Goal: Task Accomplishment & Management: Complete application form

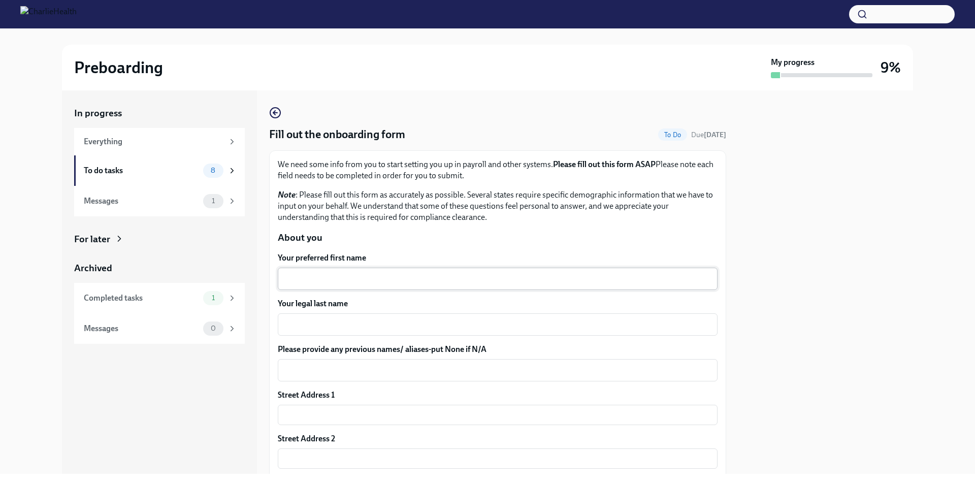
click at [386, 275] on textarea "Your preferred first name" at bounding box center [498, 279] width 428 height 12
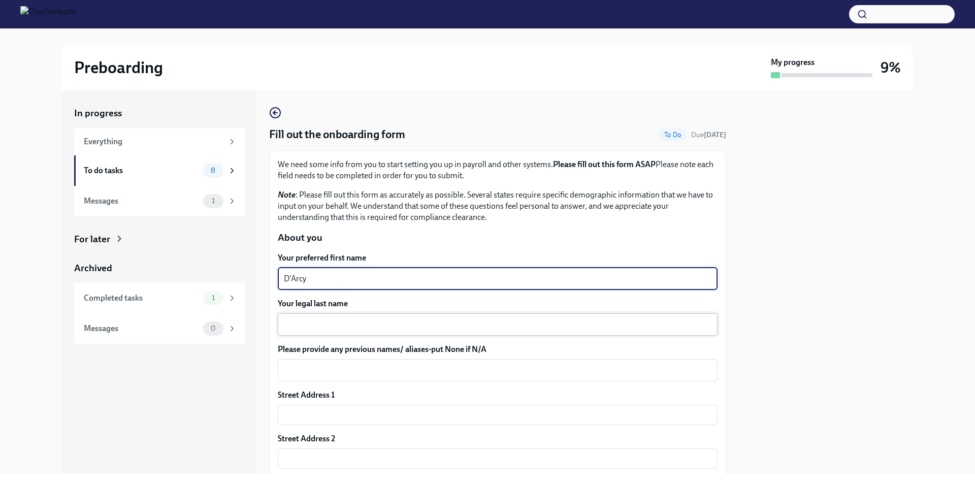
type textarea "D'Arcy"
click at [293, 333] on div "x ​" at bounding box center [498, 324] width 440 height 22
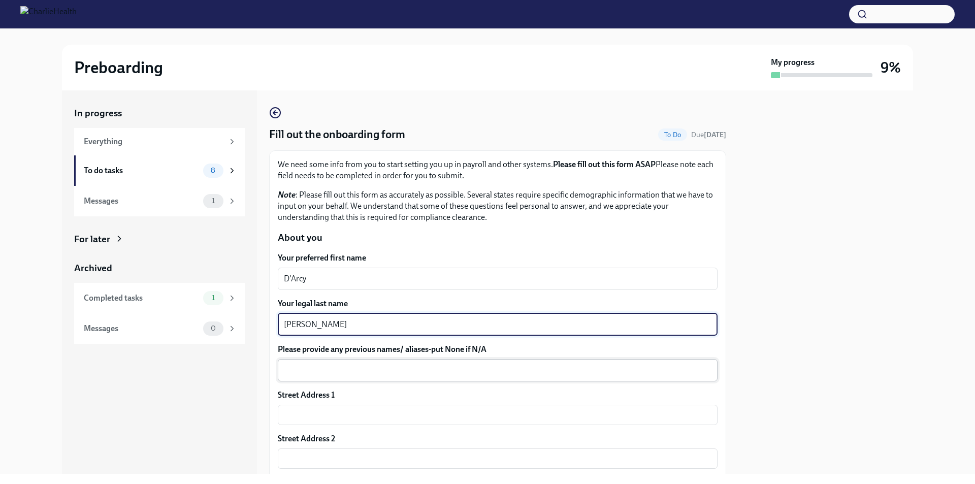
type textarea "[PERSON_NAME]"
click at [390, 378] on div "x ​" at bounding box center [498, 370] width 440 height 22
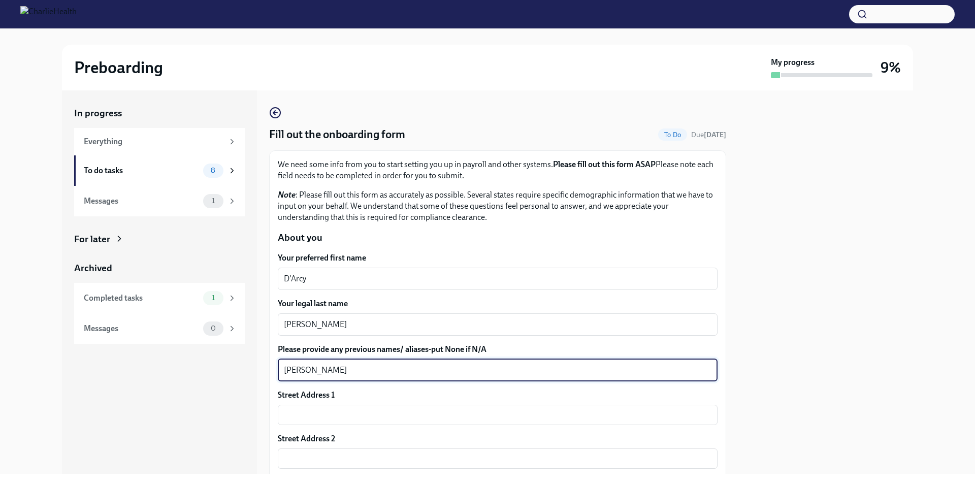
type textarea "Darcy Hearn"
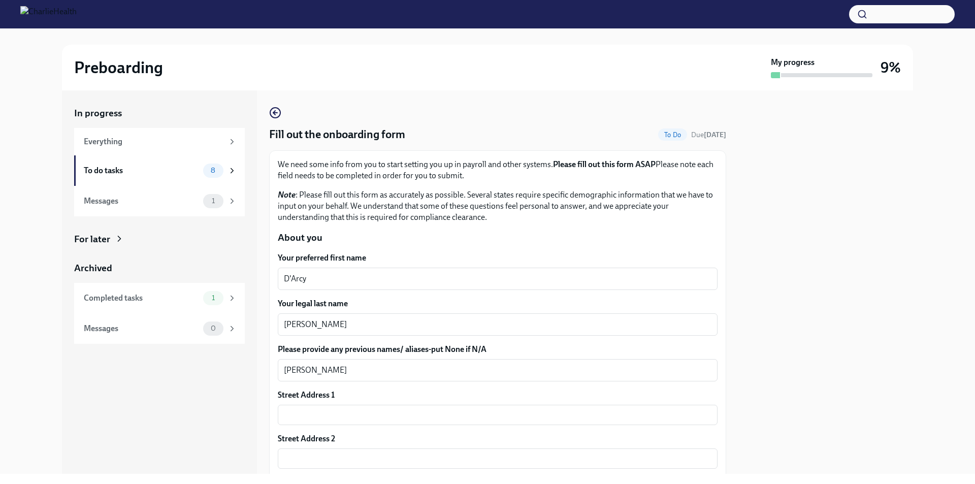
click at [828, 336] on div at bounding box center [825, 281] width 175 height 383
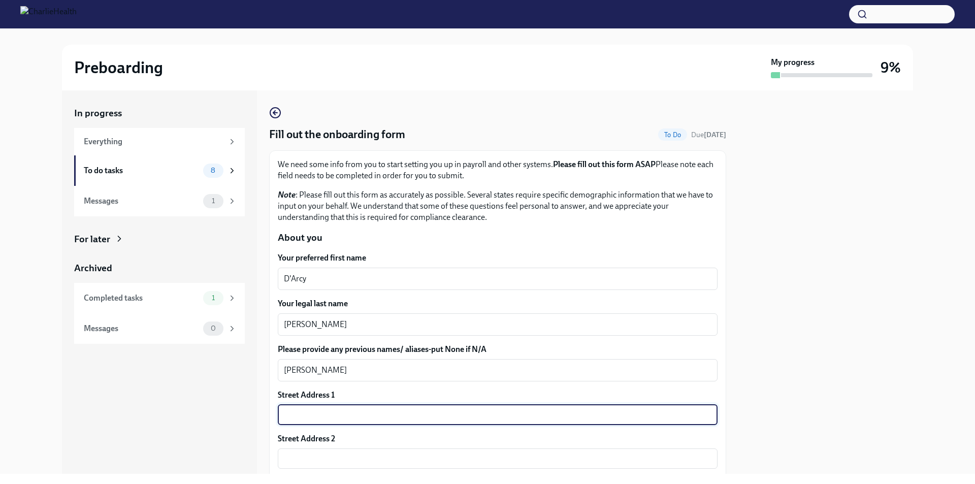
click at [326, 408] on input "text" at bounding box center [498, 415] width 440 height 20
type input "285 st marks place"
type input "5F"
type input "10301"
type input "Staten Island"
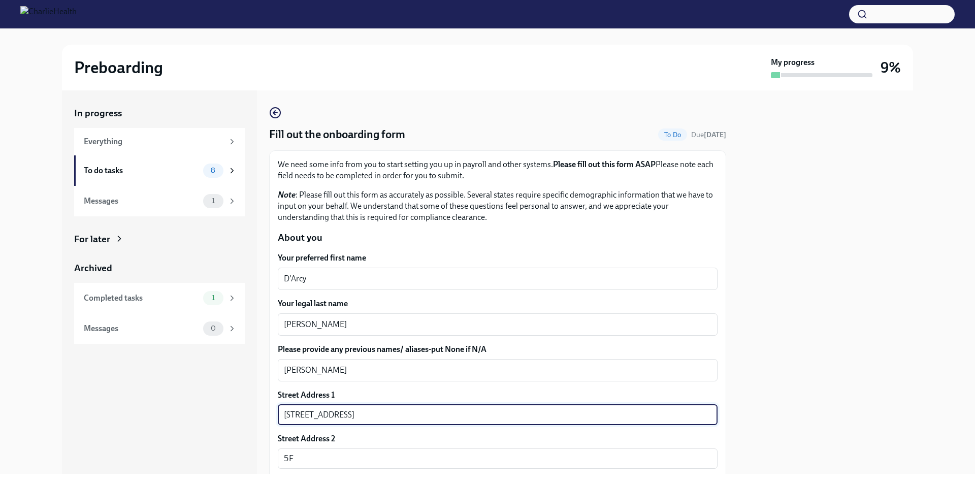
type input "NY"
type input "US"
click at [302, 413] on input "285 st marks place" at bounding box center [498, 415] width 440 height 20
type input "285 Saint Marks Place"
click at [919, 424] on div "In progress Everything To do tasks 8 Messages 1 For later Archived Completed ta…" at bounding box center [487, 281] width 942 height 383
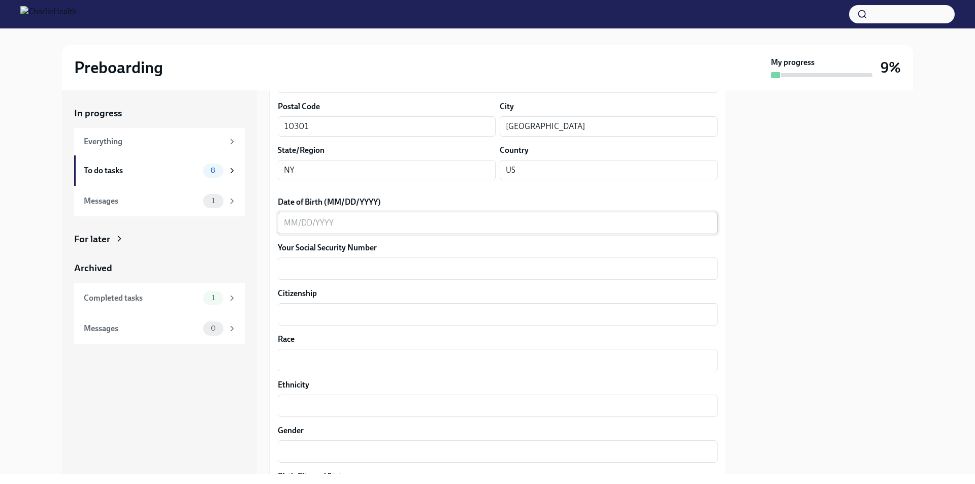
scroll to position [377, 0]
click at [421, 223] on textarea "Date of Birth (MM/DD/YYYY)" at bounding box center [498, 221] width 428 height 12
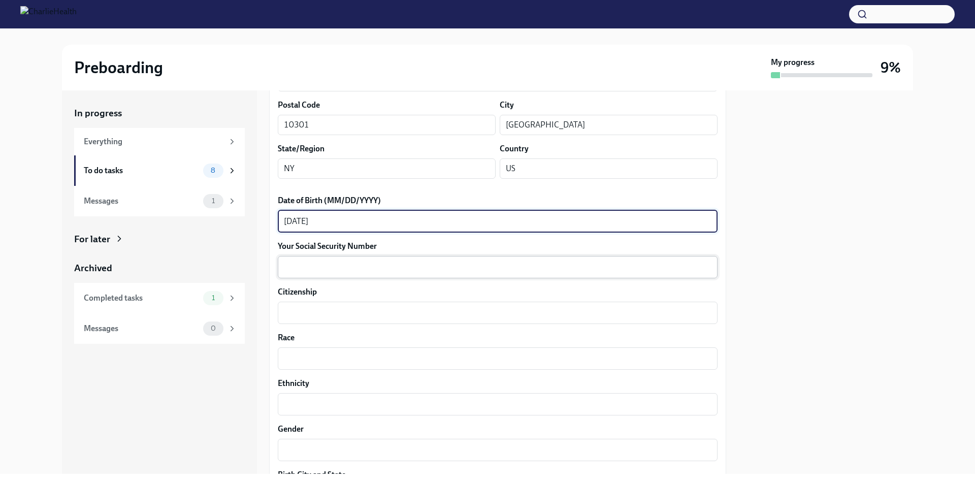
type textarea "05/08/1991"
click at [457, 267] on textarea "Your Social Security Number" at bounding box center [498, 267] width 428 height 12
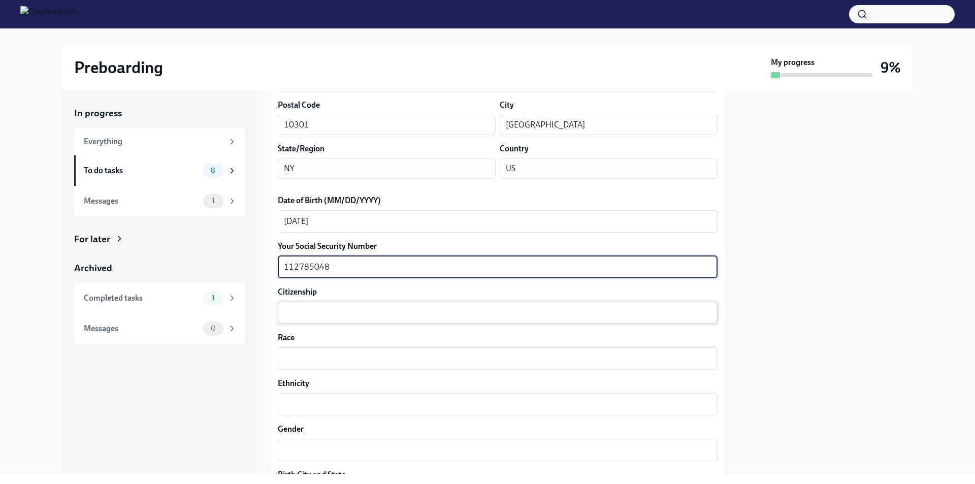
type textarea "112785048"
click at [378, 303] on div "x ​" at bounding box center [498, 313] width 440 height 22
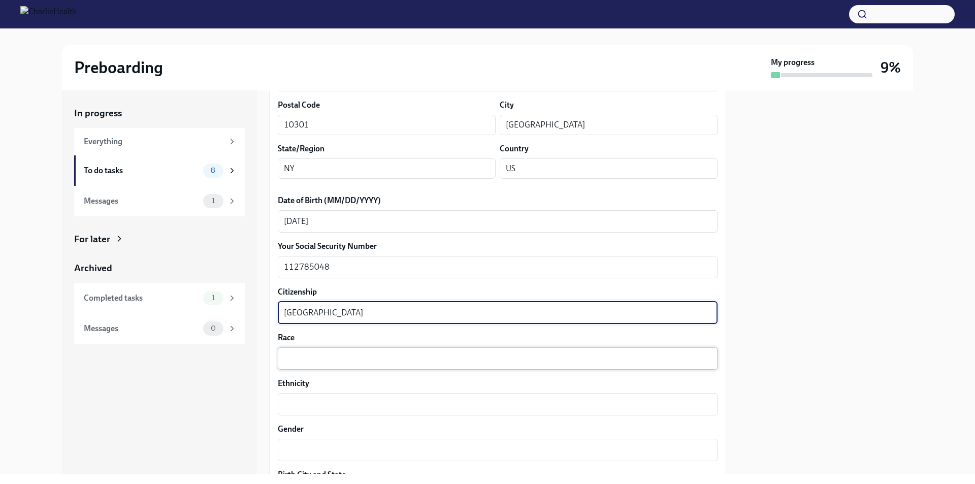
scroll to position [479, 0]
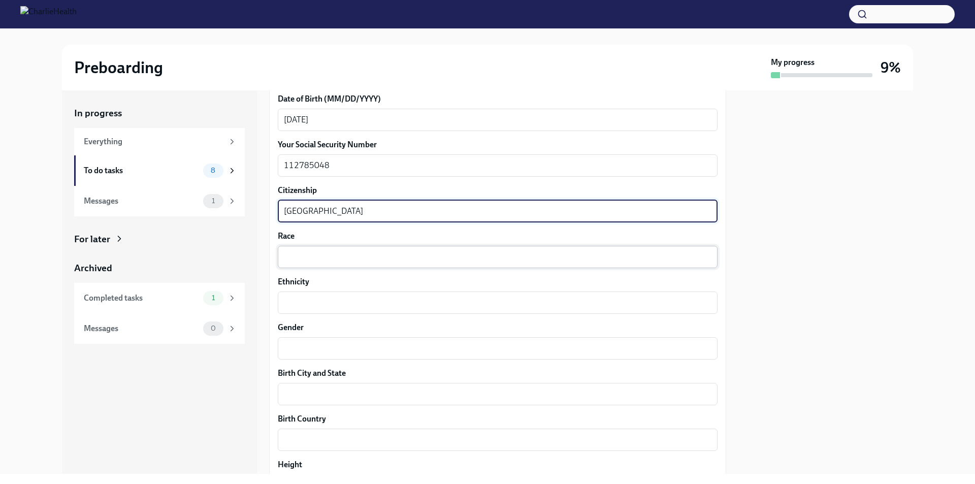
type textarea "USA"
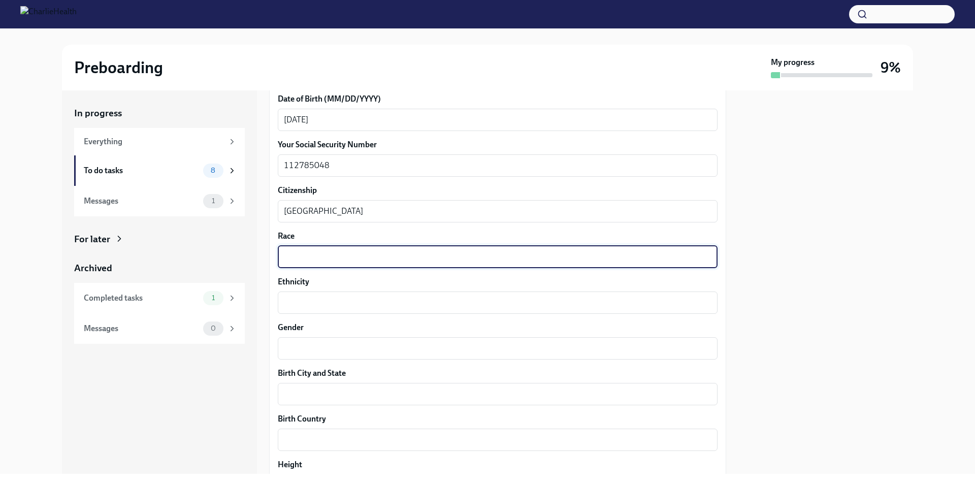
click at [325, 257] on textarea "Race" at bounding box center [498, 257] width 428 height 12
type textarea "White"
click at [331, 307] on textarea "Ethnicity" at bounding box center [498, 303] width 428 height 12
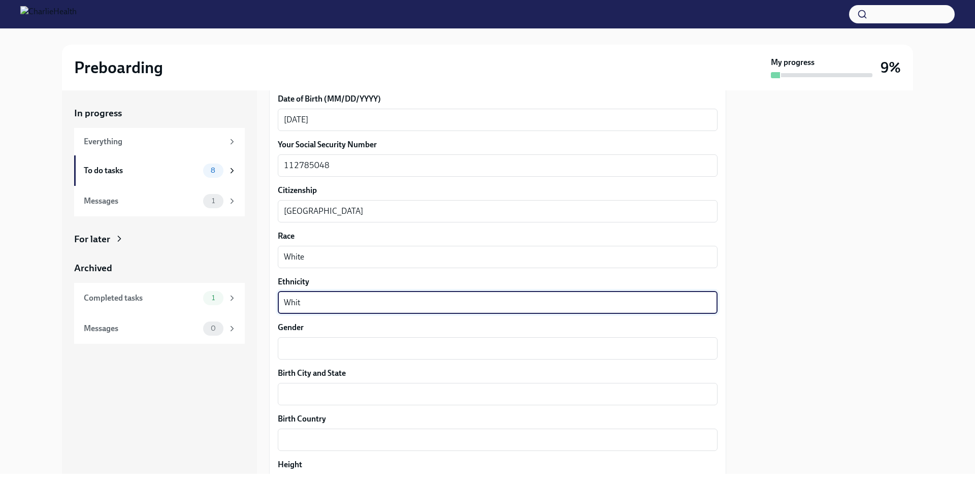
type textarea "White"
click at [314, 302] on textarea "White" at bounding box center [498, 303] width 428 height 12
click at [300, 352] on textarea "Gender" at bounding box center [498, 348] width 428 height 12
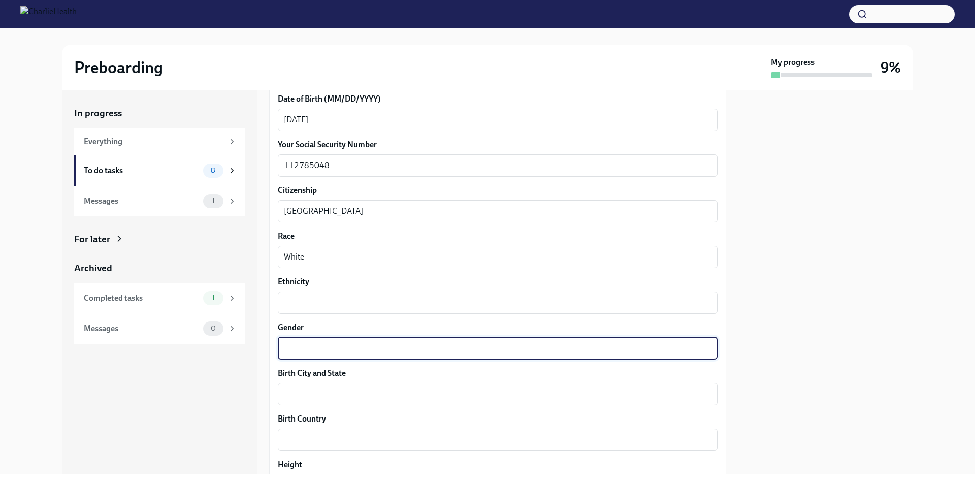
type textarea "G"
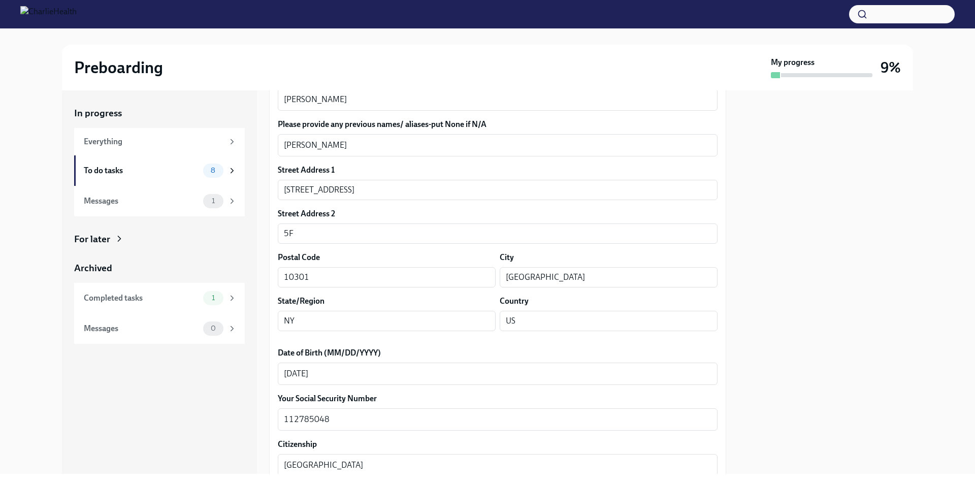
scroll to position [73, 0]
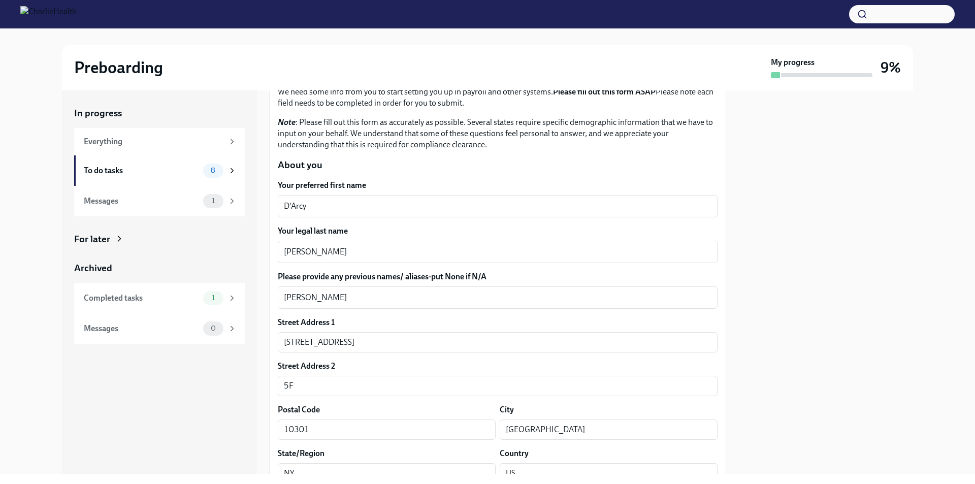
type textarea "Female"
click at [378, 148] on p "Note : Please fill out this form as accurately as possible. Several states requ…" at bounding box center [498, 134] width 440 height 34
click at [383, 141] on p "Note : Please fill out this form as accurately as possible. Several states requ…" at bounding box center [498, 134] width 440 height 34
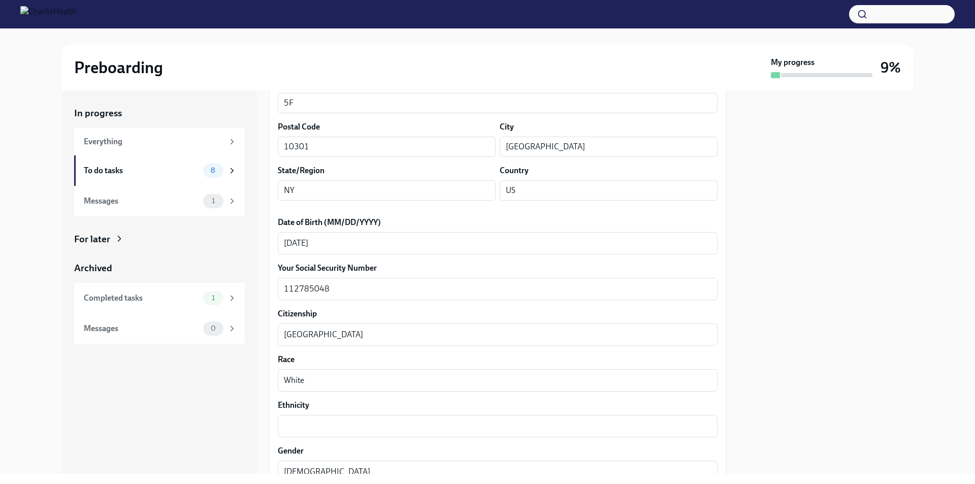
scroll to position [457, 0]
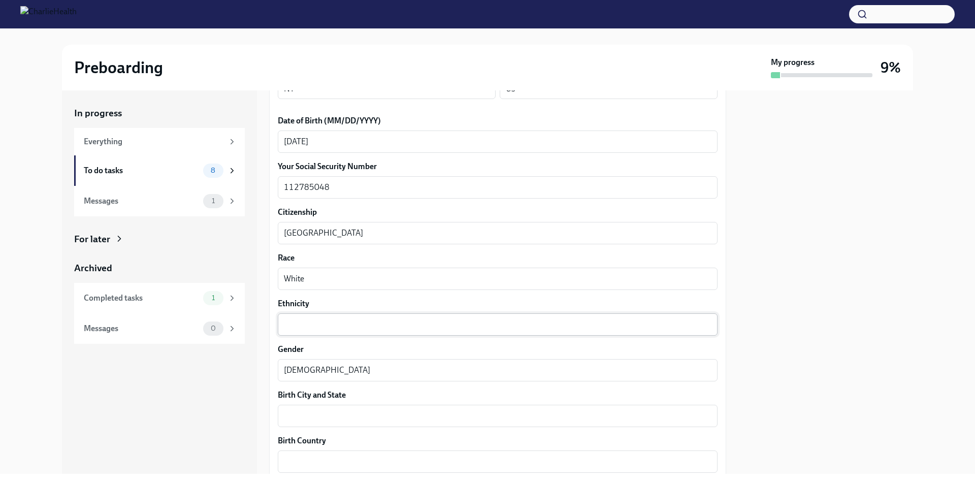
click at [440, 325] on textarea "Ethnicity" at bounding box center [498, 324] width 428 height 12
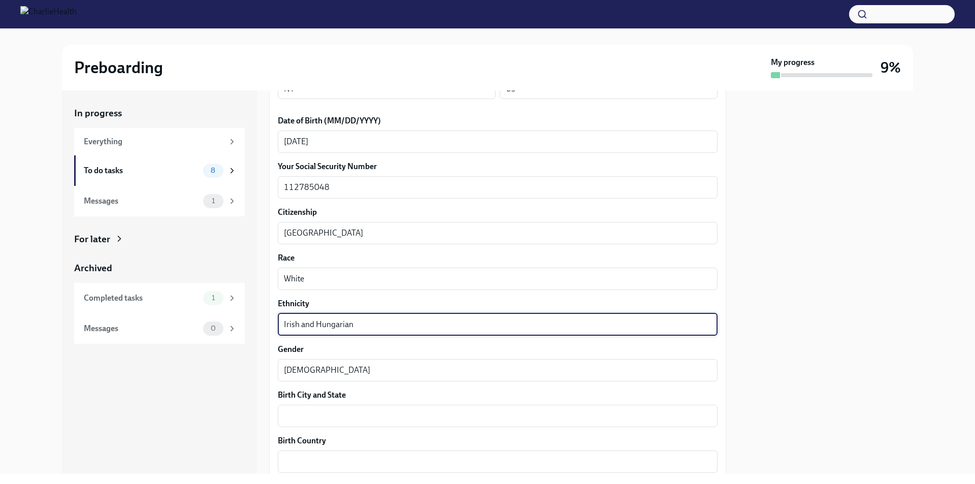
type textarea "Irish and Hungarian"
click at [848, 358] on div at bounding box center [825, 281] width 175 height 383
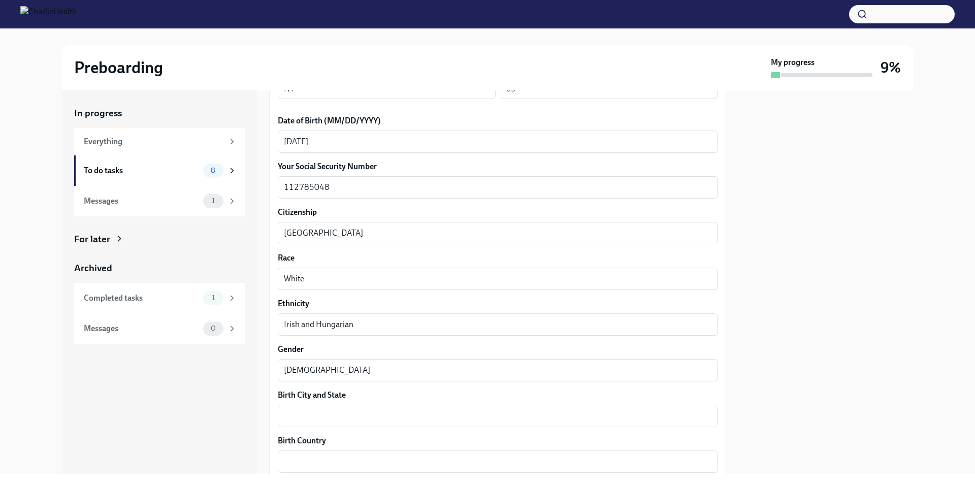
click at [403, 393] on label "Birth City and State" at bounding box center [498, 394] width 440 height 11
click at [403, 410] on textarea "Birth City and State" at bounding box center [498, 416] width 428 height 12
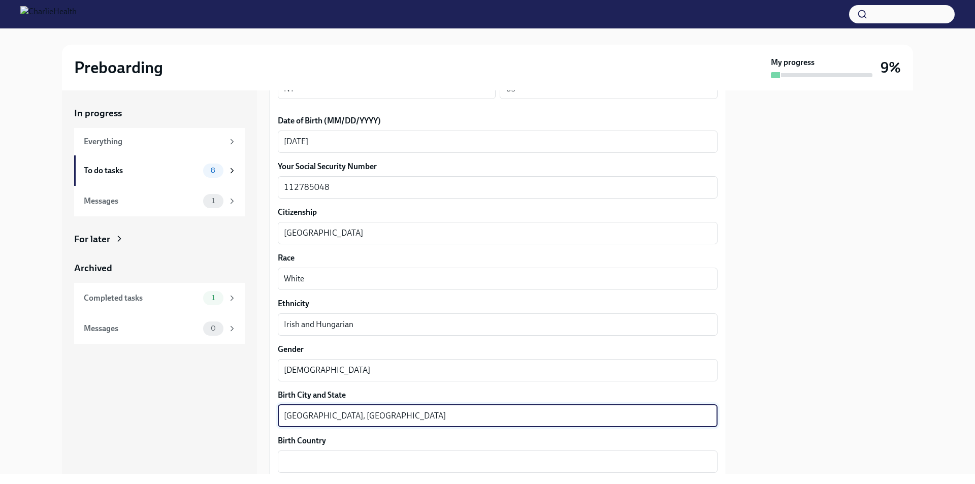
scroll to position [609, 0]
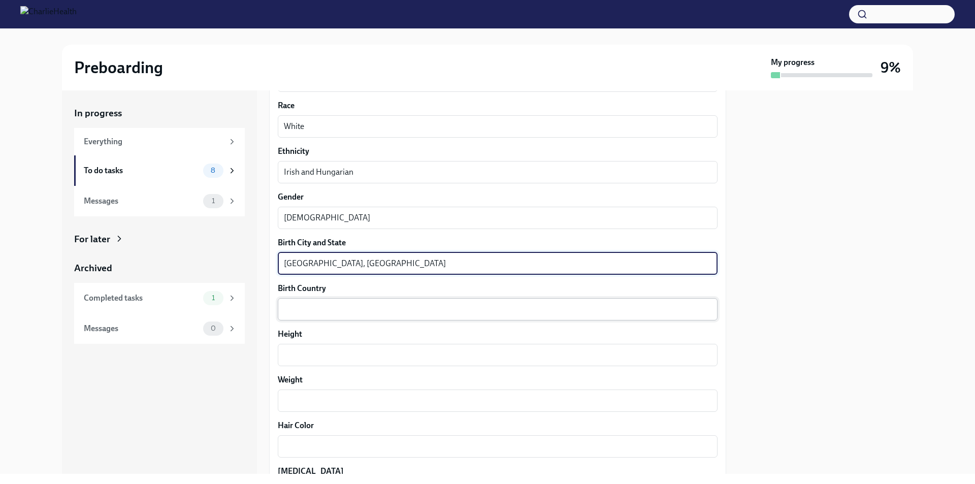
type textarea "Staten Island, NY"
click at [341, 309] on textarea "Birth Country" at bounding box center [498, 309] width 428 height 12
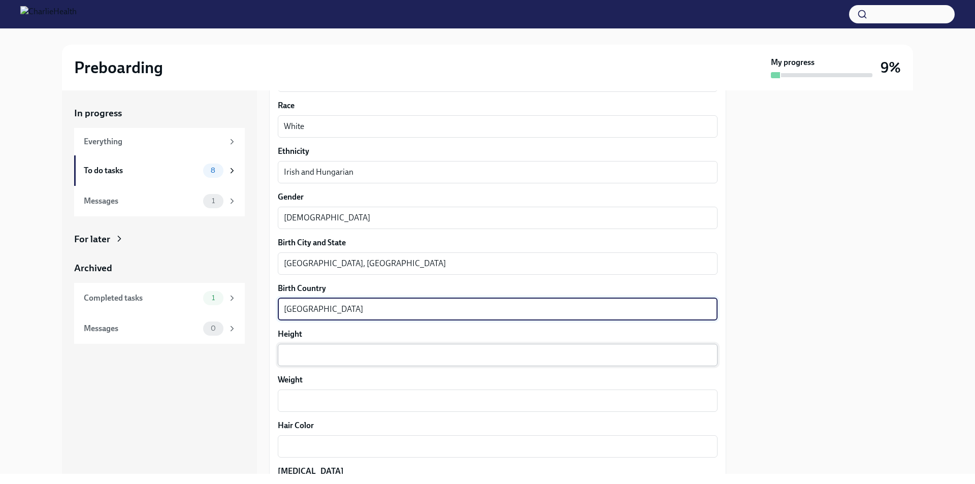
type textarea "USA"
click at [347, 348] on div "x ​" at bounding box center [498, 355] width 440 height 22
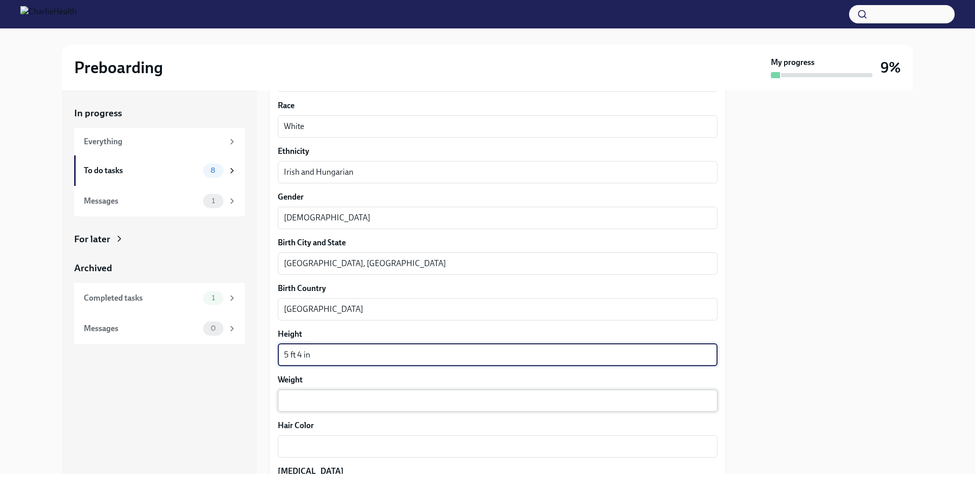
type textarea "5 ft 4 in"
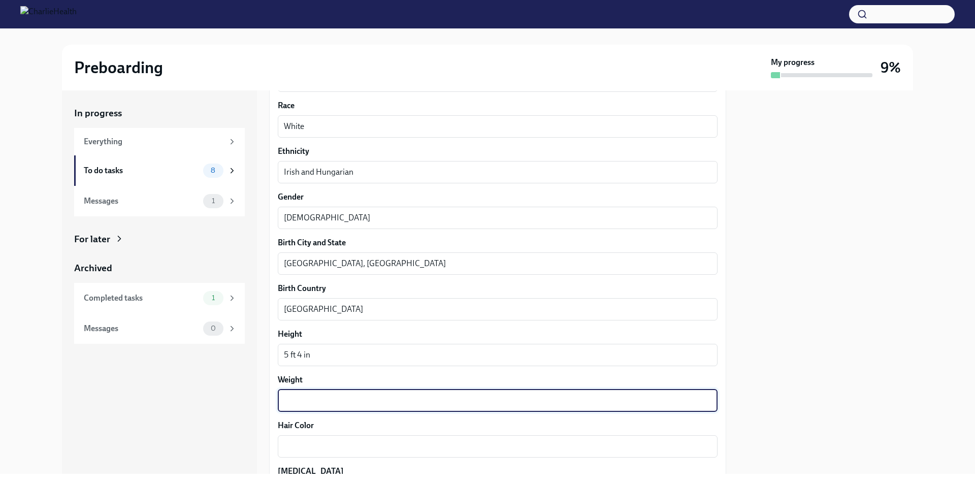
click at [411, 398] on textarea "Weight" at bounding box center [498, 401] width 428 height 12
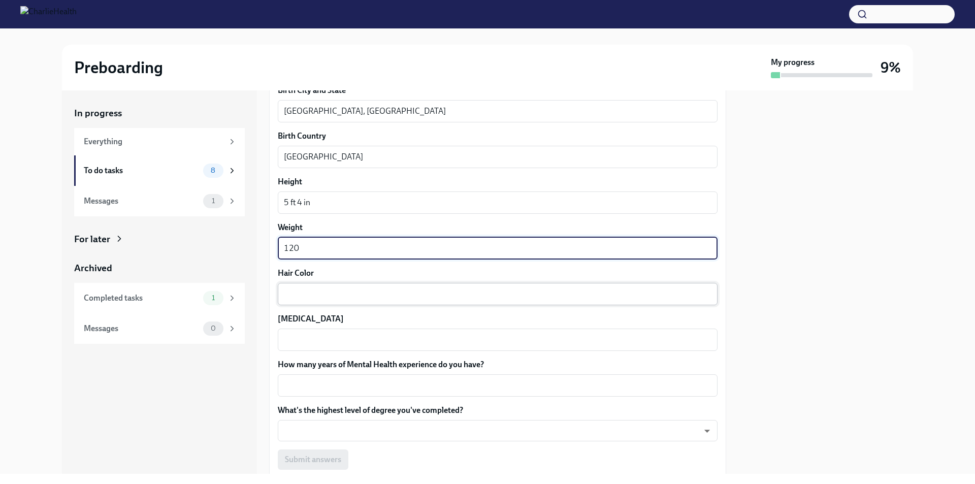
type textarea "120"
click at [352, 298] on textarea "Hair Color" at bounding box center [498, 294] width 428 height 12
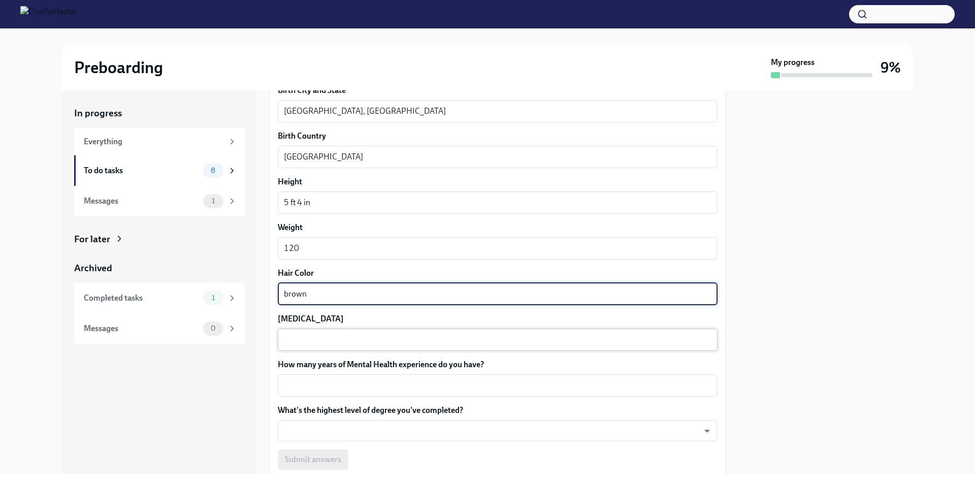
type textarea "brown"
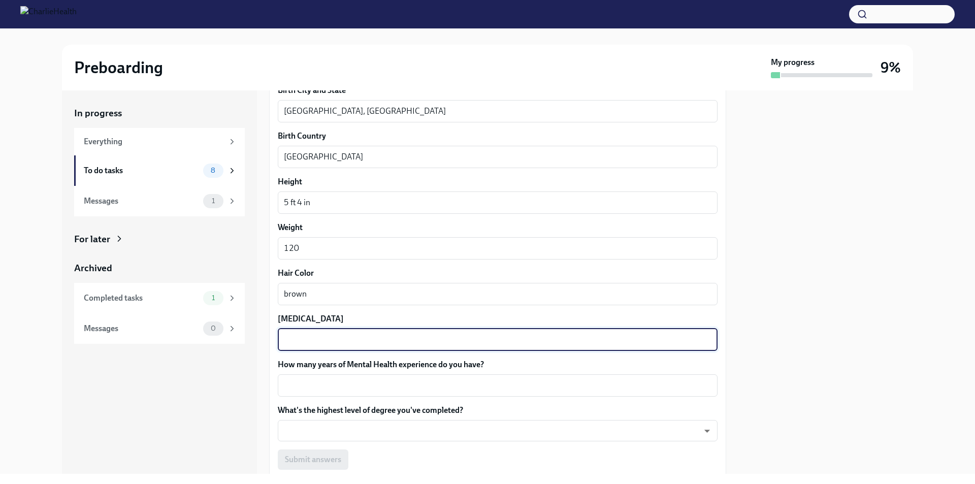
click at [361, 336] on textarea "Eye Color" at bounding box center [498, 340] width 428 height 12
type textarea "brown"
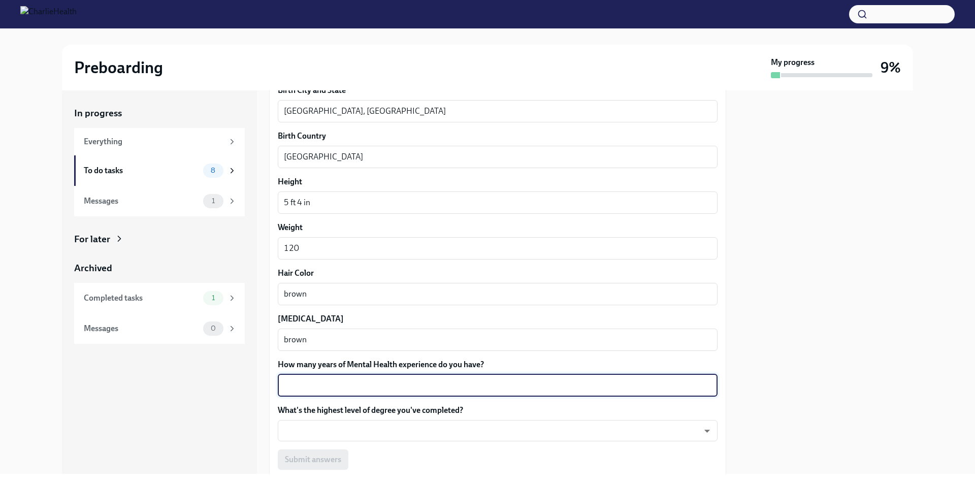
click at [373, 380] on textarea "How many years of Mental Health experience do you have?" at bounding box center [498, 385] width 428 height 12
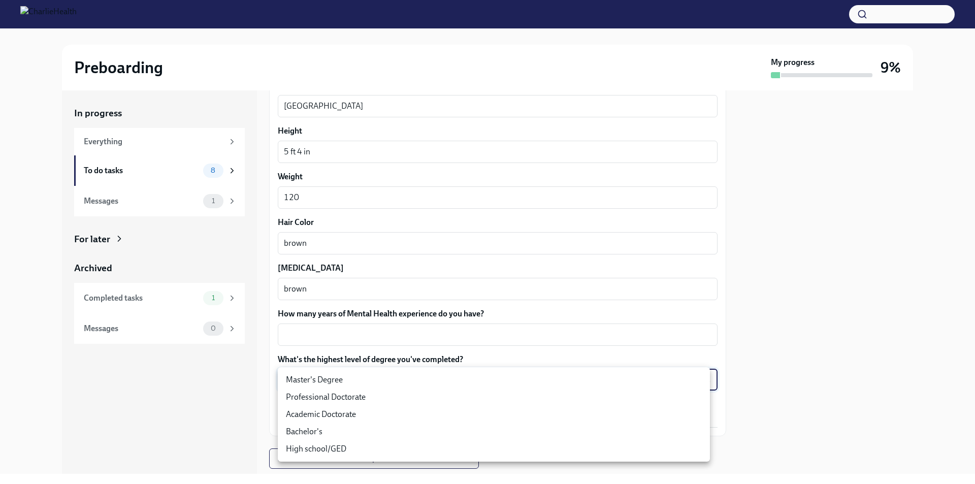
click at [374, 381] on body "Preboarding My progress 9% In progress Everything To do tasks 8 Messages 1 For …" at bounding box center [487, 242] width 975 height 484
click at [376, 382] on li "Master's Degree" at bounding box center [494, 379] width 432 height 17
type input "2vBr-ghkD"
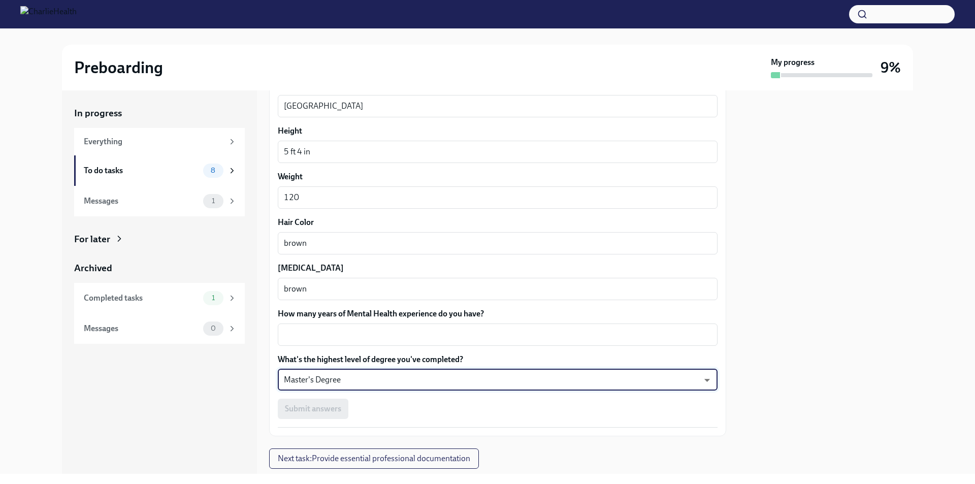
click at [349, 333] on textarea "How many years of Mental Health experience do you have?" at bounding box center [498, 334] width 428 height 12
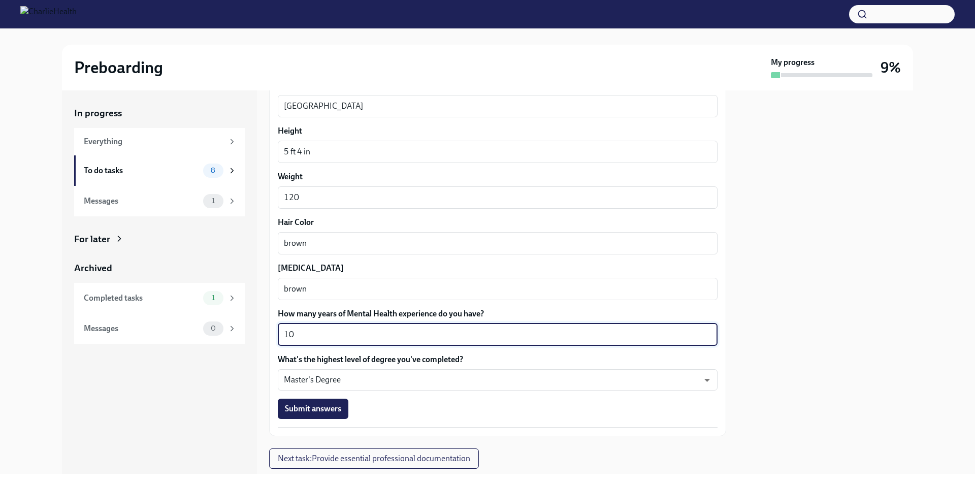
type textarea "10"
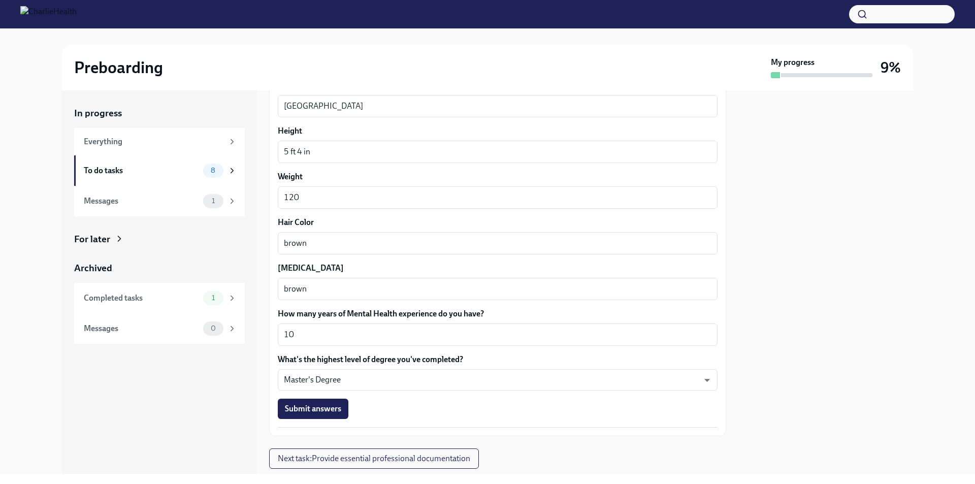
click at [801, 319] on div at bounding box center [825, 281] width 175 height 383
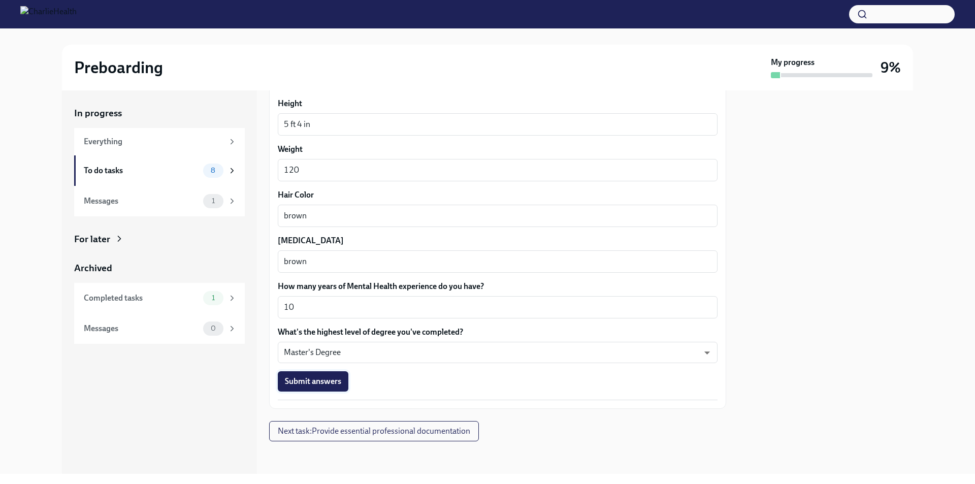
click at [336, 381] on span "Submit answers" at bounding box center [313, 381] width 56 height 10
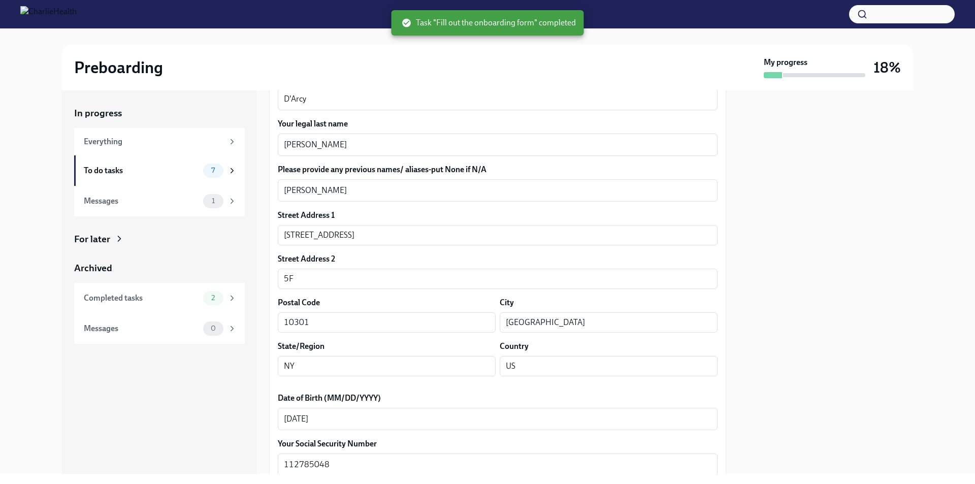
scroll to position [332, 0]
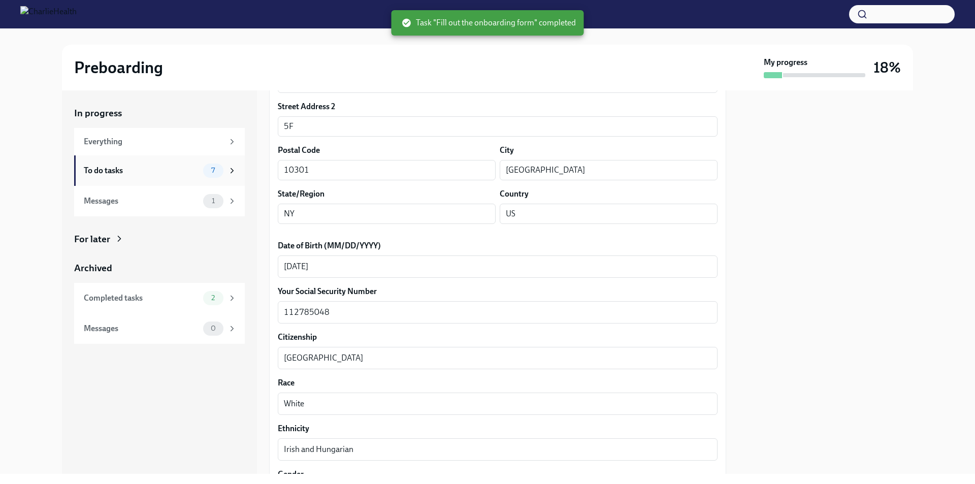
click at [125, 170] on div "To do tasks" at bounding box center [141, 170] width 115 height 11
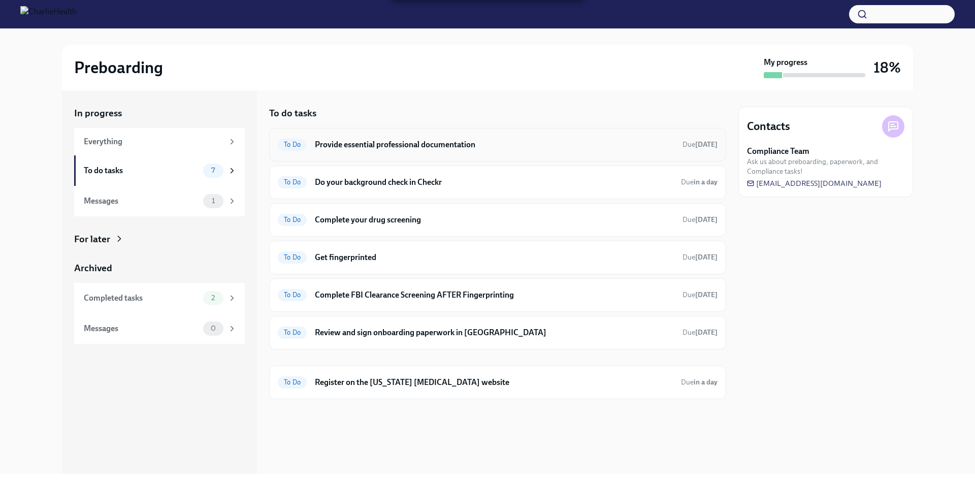
click at [335, 138] on div "To Do Provide essential professional documentation Due [DATE]" at bounding box center [498, 145] width 440 height 16
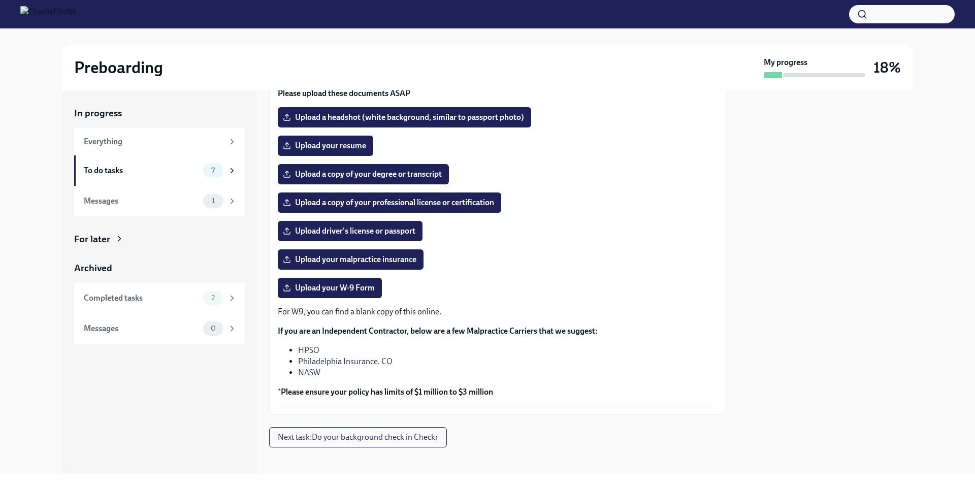
scroll to position [108, 0]
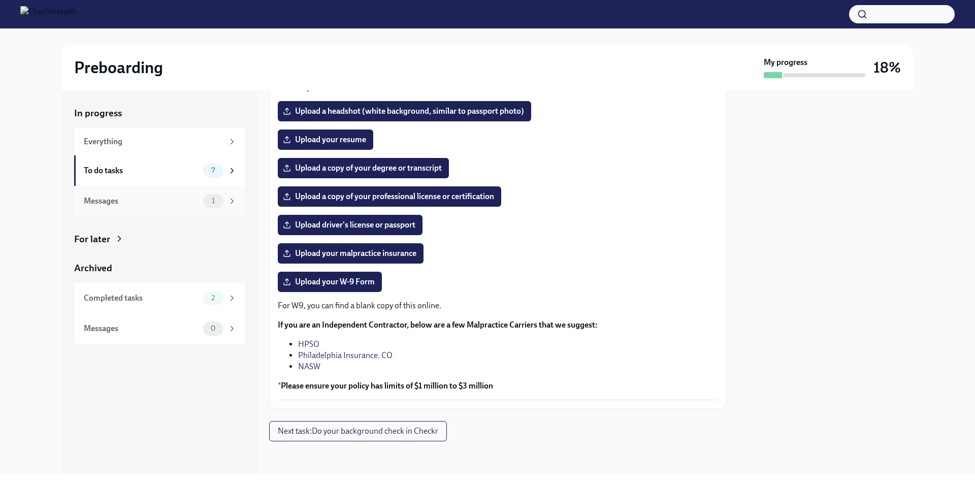
click at [116, 202] on div "Messages" at bounding box center [141, 200] width 115 height 11
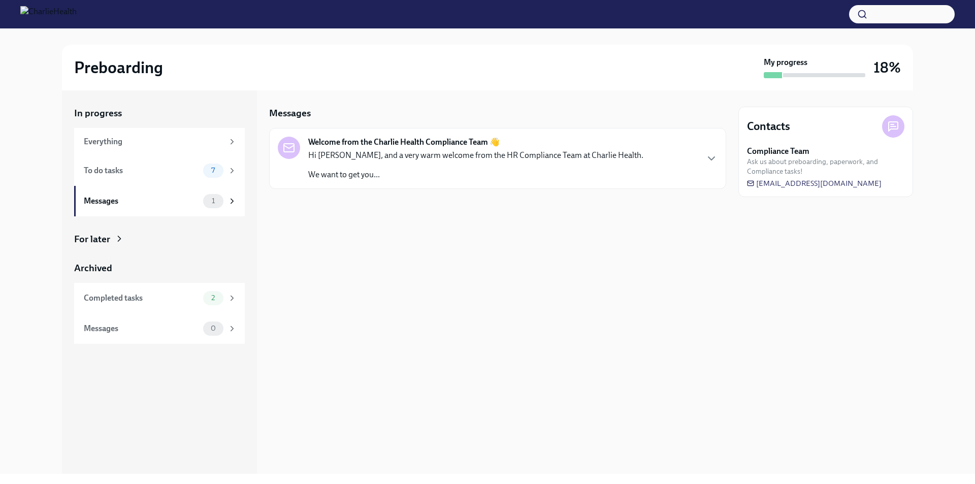
click at [501, 177] on p "We want to get you..." at bounding box center [475, 174] width 335 height 11
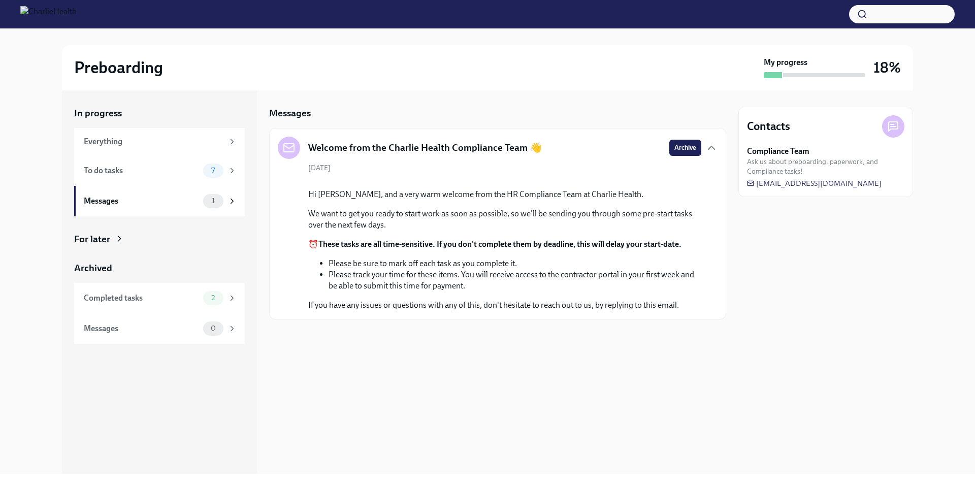
click at [621, 269] on li "Please be sure to mark off each task as you complete it." at bounding box center [514, 263] width 373 height 11
click at [622, 269] on li "Please be sure to mark off each task as you complete it." at bounding box center [514, 263] width 373 height 11
click at [615, 291] on li "Please track your time for these items. You will receive access to the contract…" at bounding box center [514, 280] width 373 height 22
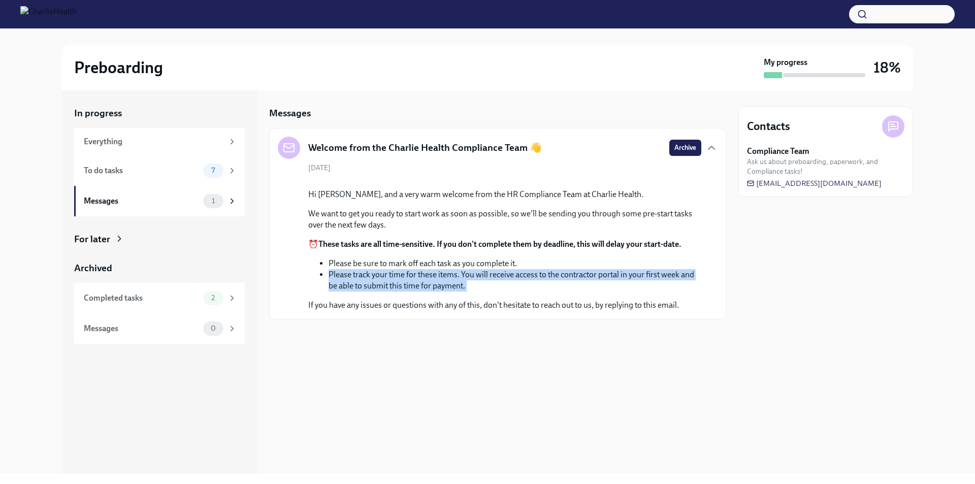
click at [615, 291] on li "Please track your time for these items. You will receive access to the contract…" at bounding box center [514, 280] width 373 height 22
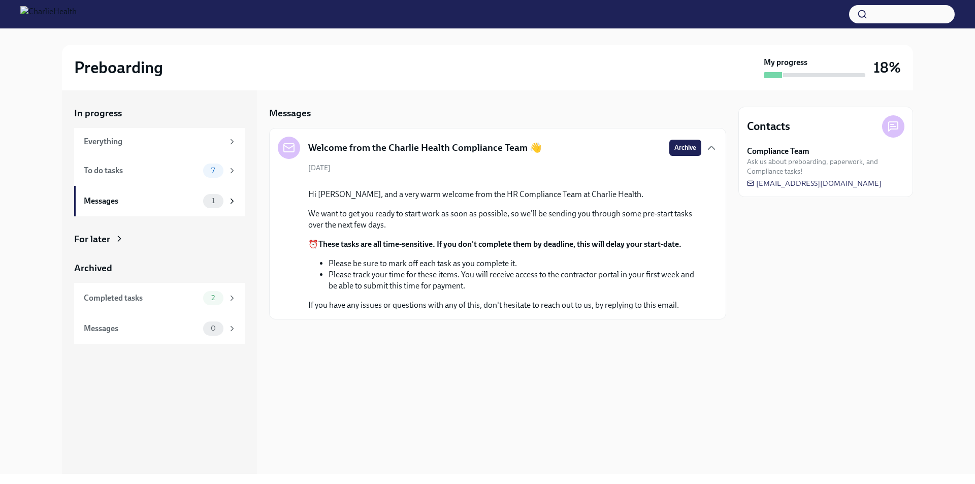
click at [633, 311] on div "Hi Darcy, and a very warm welcome from the HR Compliance Team at Charlie Health…" at bounding box center [504, 250] width 393 height 122
click at [642, 311] on p "If you have any issues or questions with any of this, don't hesitate to reach o…" at bounding box center [504, 305] width 393 height 11
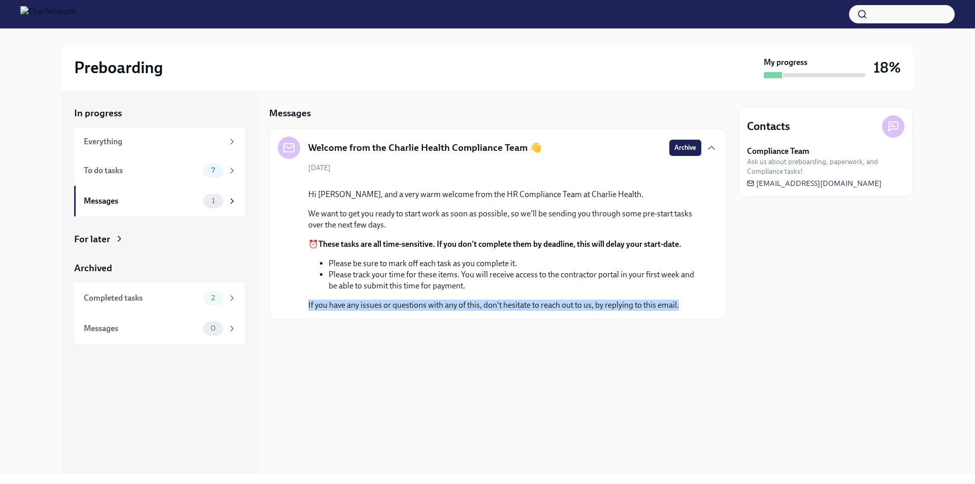
click at [642, 311] on p "If you have any issues or questions with any of this, don't hesitate to reach o…" at bounding box center [504, 305] width 393 height 11
click at [116, 300] on div "Completed tasks" at bounding box center [141, 297] width 115 height 11
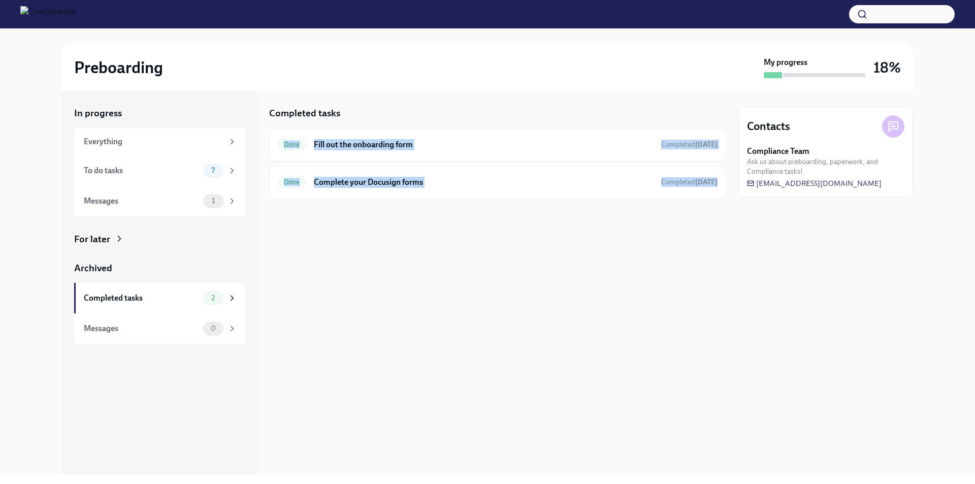
click at [367, 273] on div "Completed tasks Done Fill out the onboarding form Completed today Done Complete…" at bounding box center [497, 281] width 457 height 383
click at [126, 329] on div "Messages" at bounding box center [141, 328] width 115 height 11
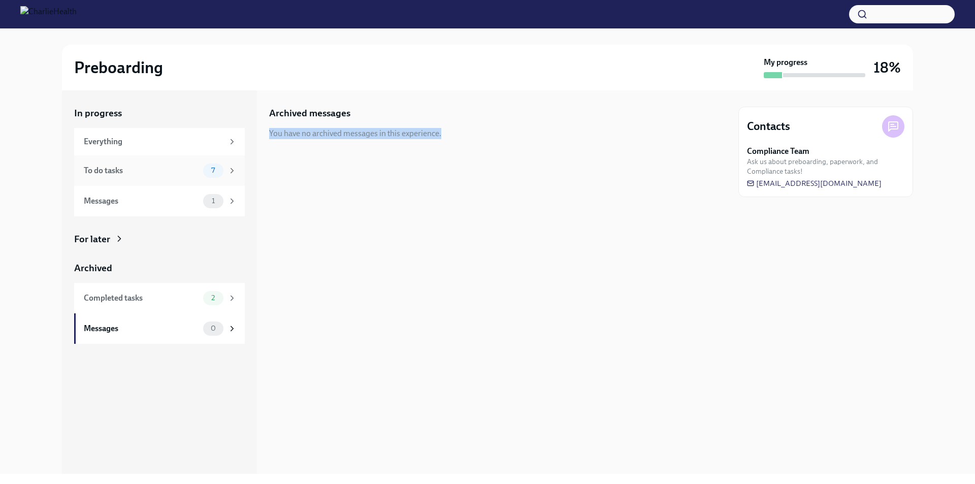
click at [128, 170] on div "To do tasks" at bounding box center [141, 170] width 115 height 11
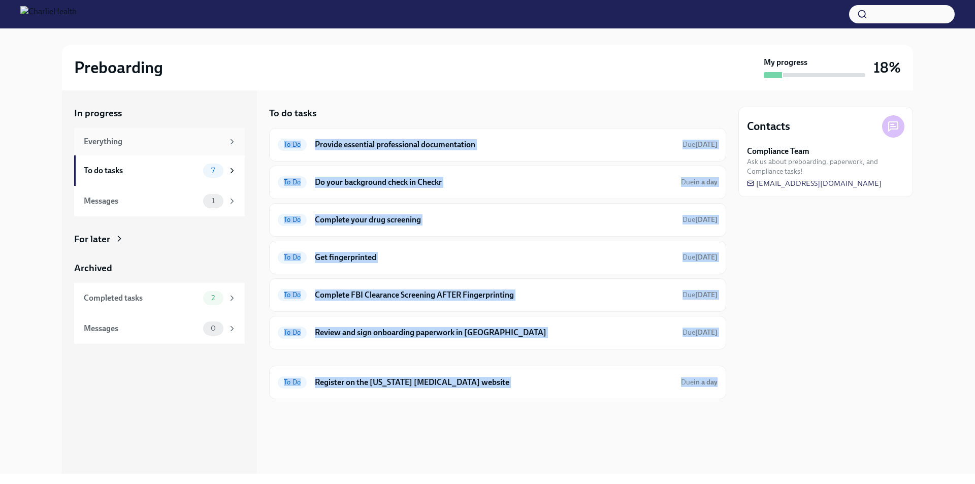
click at [120, 138] on div "Everything" at bounding box center [154, 141] width 140 height 11
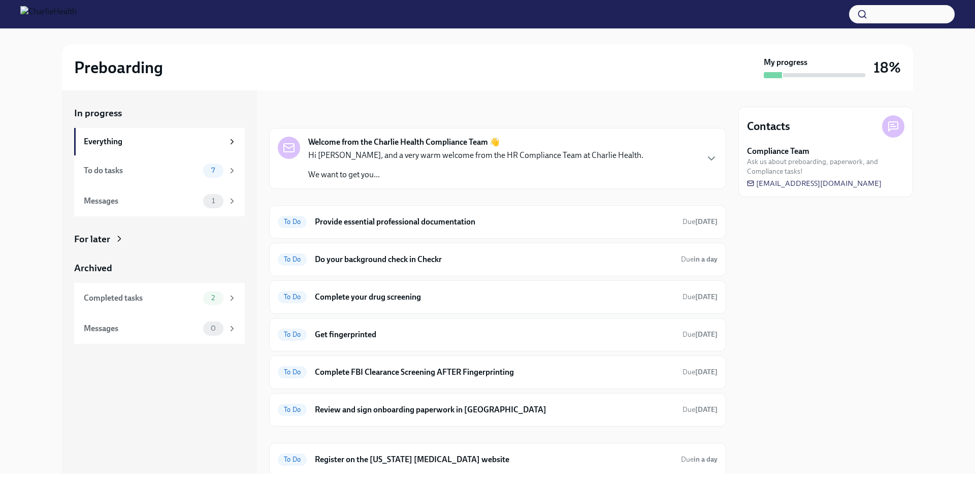
click at [415, 77] on div "Preboarding" at bounding box center [416, 67] width 685 height 20
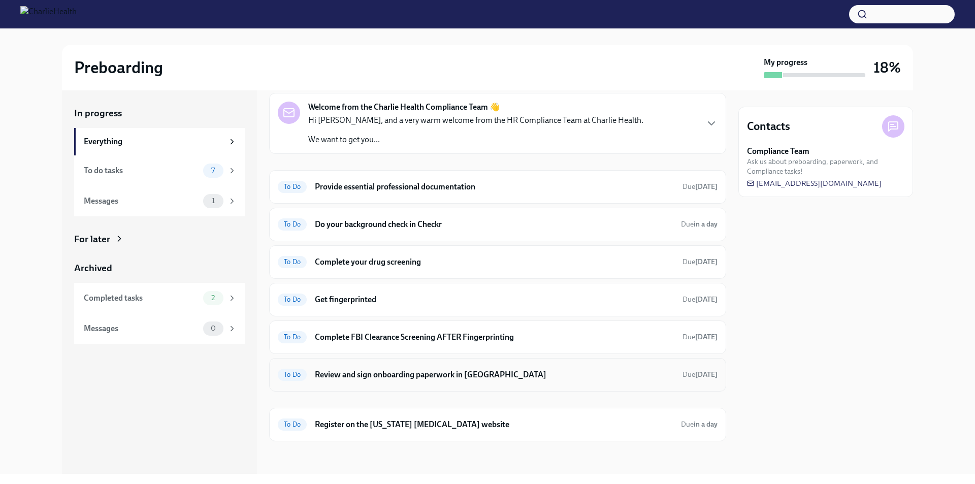
click at [379, 373] on h6 "Review and sign onboarding paperwork in [GEOGRAPHIC_DATA]" at bounding box center [494, 374] width 359 height 11
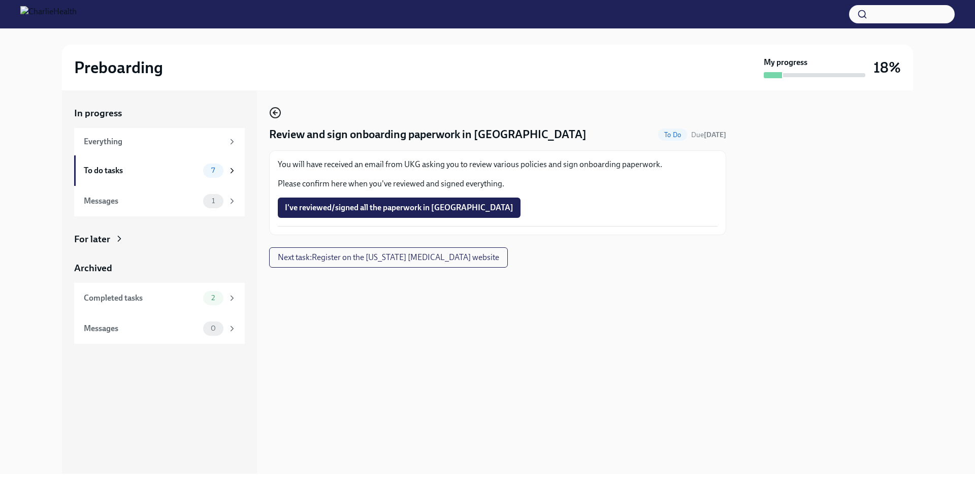
click at [271, 109] on icon "button" at bounding box center [275, 113] width 12 height 12
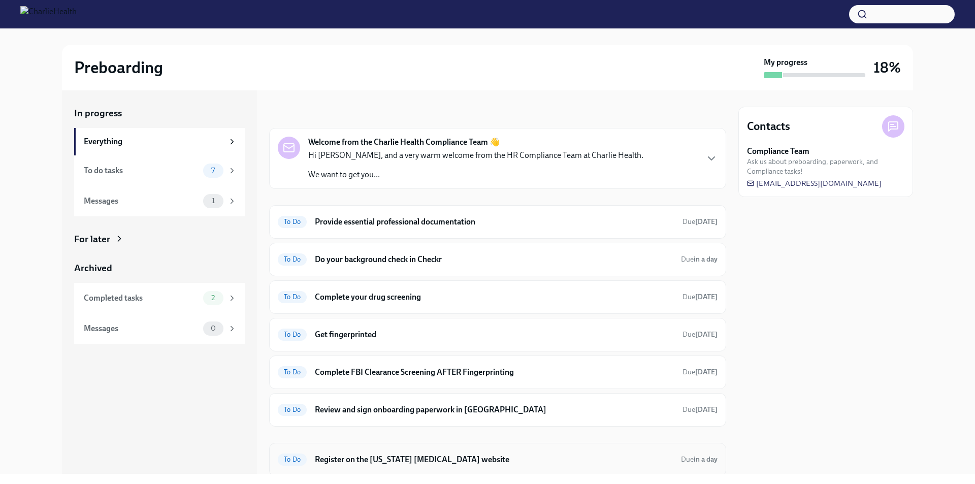
scroll to position [35, 0]
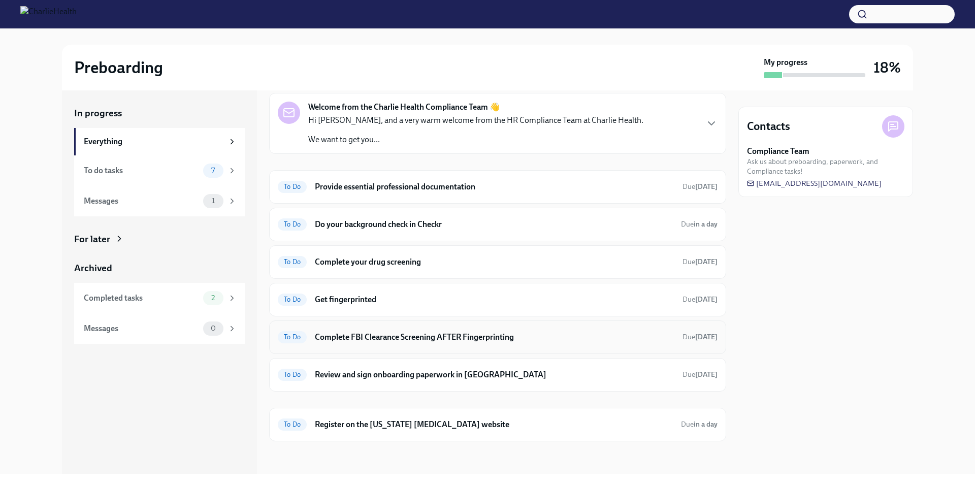
click at [365, 337] on h6 "Complete FBI Clearance Screening AFTER Fingerprinting" at bounding box center [494, 337] width 359 height 11
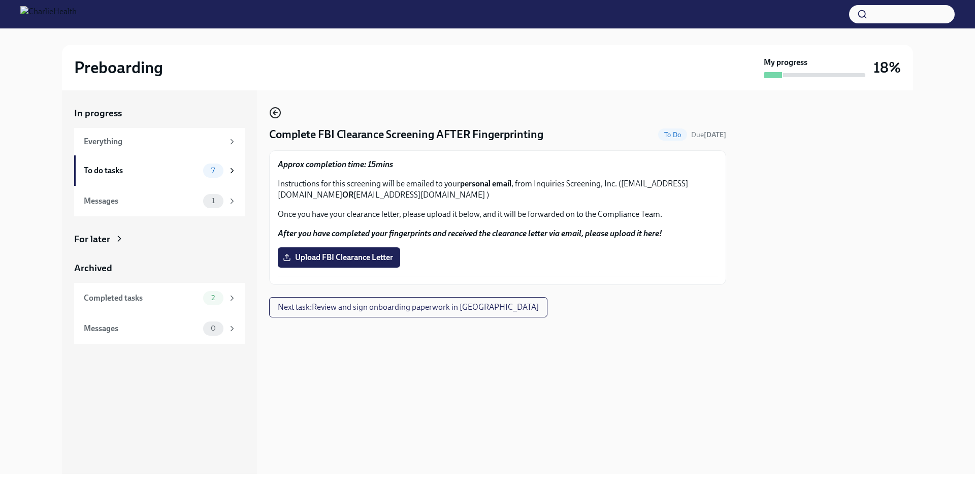
click at [276, 112] on icon "button" at bounding box center [275, 113] width 12 height 12
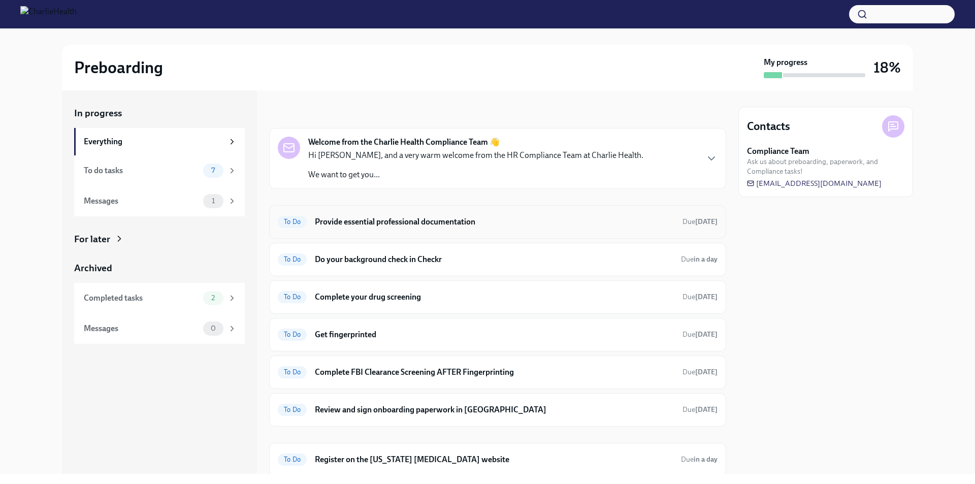
click at [468, 217] on h6 "Provide essential professional documentation" at bounding box center [494, 221] width 359 height 11
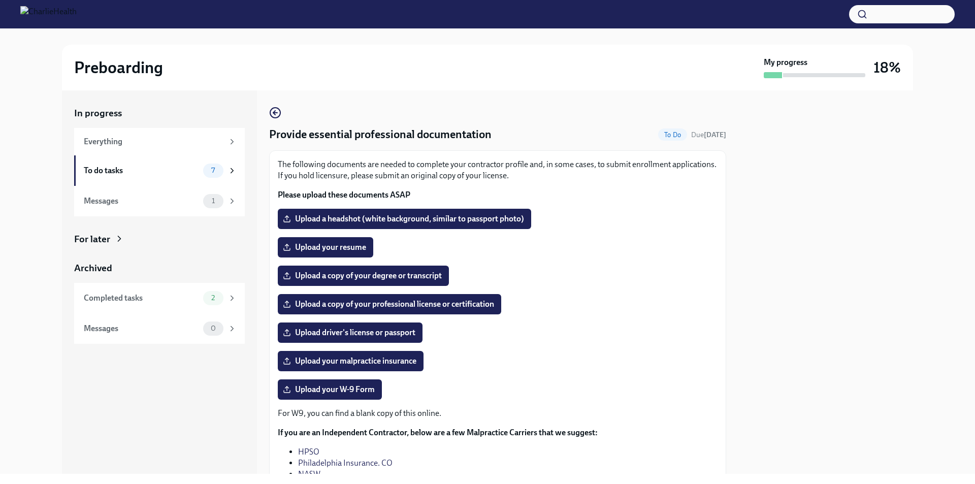
scroll to position [108, 0]
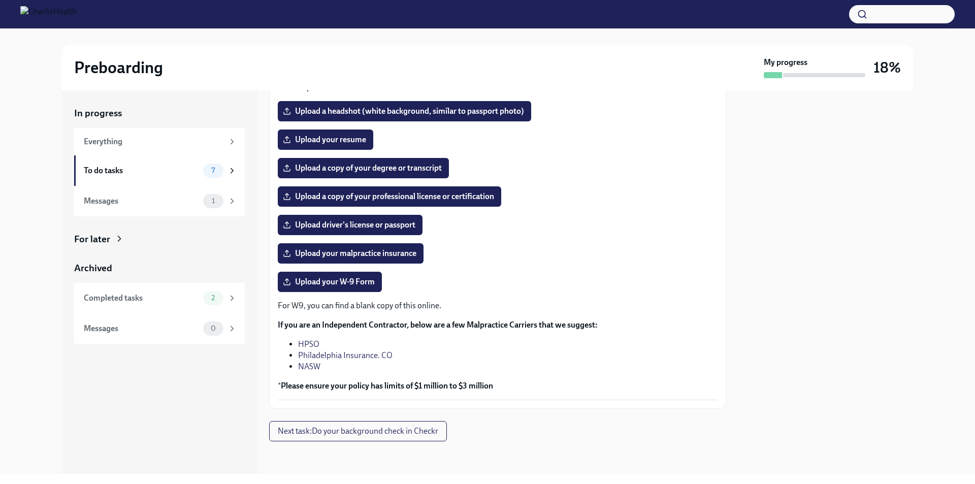
click at [388, 306] on p "For W9, you can find a blank copy of this online." at bounding box center [498, 305] width 440 height 11
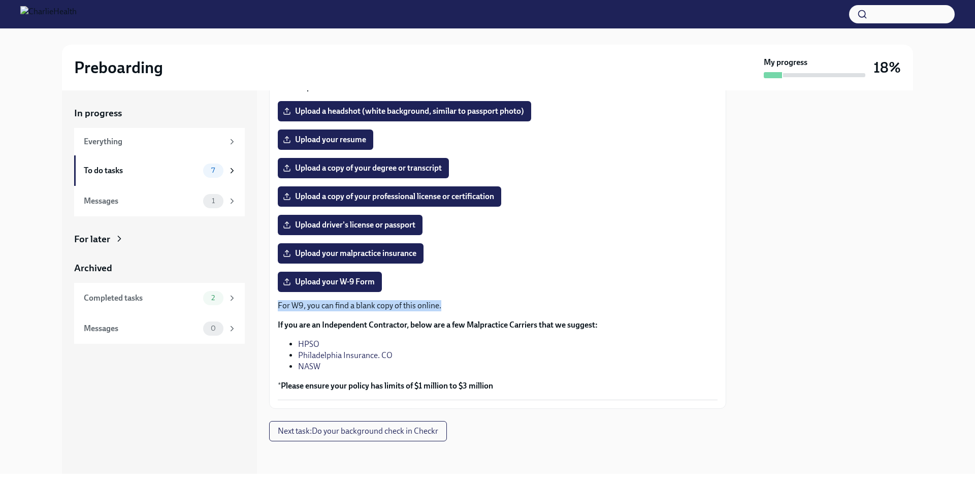
click at [388, 306] on p "For W9, you can find a blank copy of this online." at bounding box center [498, 305] width 440 height 11
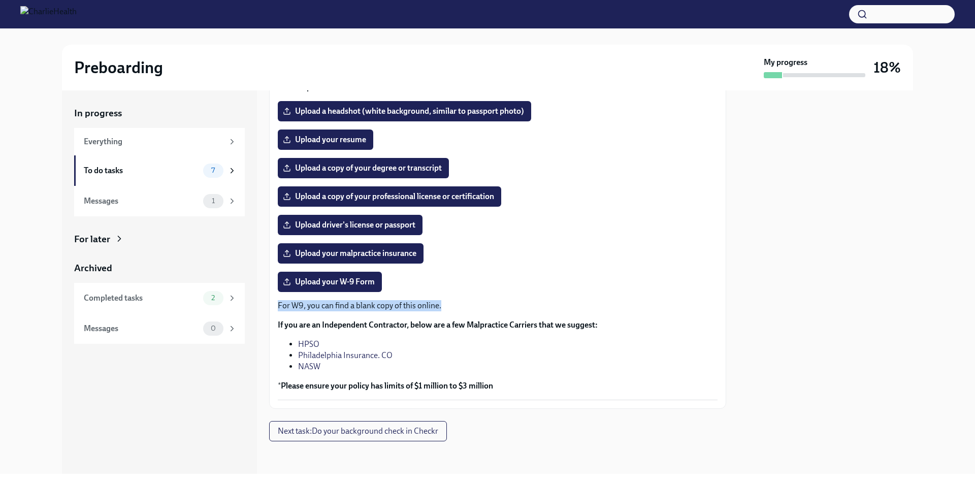
click at [388, 306] on p "For W9, you can find a blank copy of this online." at bounding box center [498, 305] width 440 height 11
click at [374, 282] on span "Upload your W-9 Form" at bounding box center [330, 282] width 90 height 10
click at [0, 0] on input "Upload your W-9 Form" at bounding box center [0, 0] width 0 height 0
click at [444, 269] on div "The following documents are needed to complete your contractor profile and, in …" at bounding box center [498, 225] width 440 height 349
click at [320, 130] on label "Upload your resume" at bounding box center [325, 139] width 95 height 20
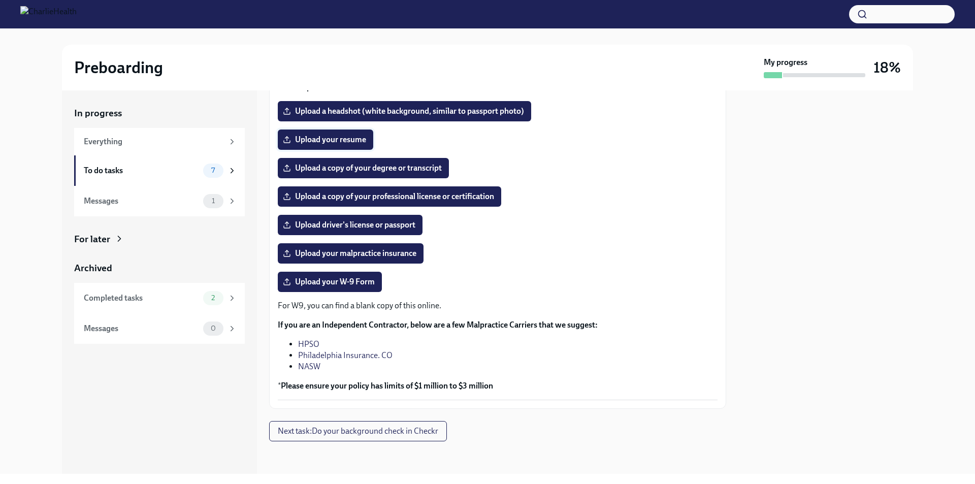
click at [0, 0] on input "Upload your resume" at bounding box center [0, 0] width 0 height 0
click at [403, 229] on span "Upload driver's license or passport" at bounding box center [350, 225] width 130 height 10
click at [0, 0] on input "Upload driver's license or passport" at bounding box center [0, 0] width 0 height 0
click at [376, 221] on label "20250814_181240.jpg" at bounding box center [330, 225] width 104 height 20
click at [0, 0] on input "20250814_181240.jpg" at bounding box center [0, 0] width 0 height 0
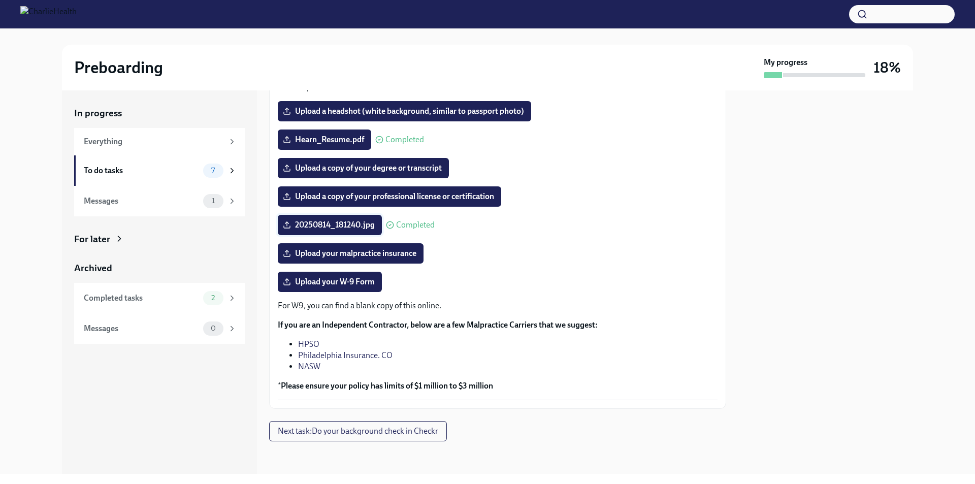
click at [348, 221] on span "20250814_181240.jpg" at bounding box center [330, 225] width 90 height 10
click at [0, 0] on input "20250814_181240.jpg" at bounding box center [0, 0] width 0 height 0
click at [365, 224] on span "20250814_181240.jpg" at bounding box center [330, 225] width 90 height 10
click at [0, 0] on input "20250814_181240.jpg" at bounding box center [0, 0] width 0 height 0
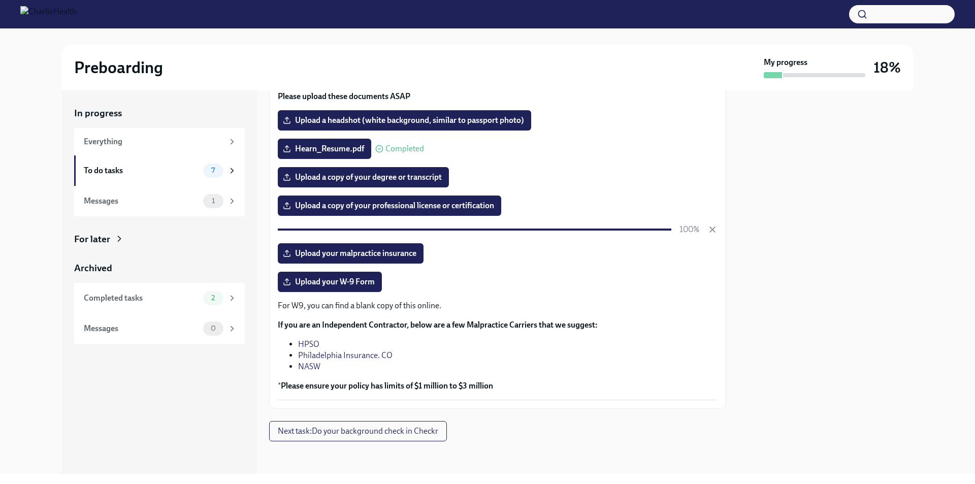
scroll to position [98, 0]
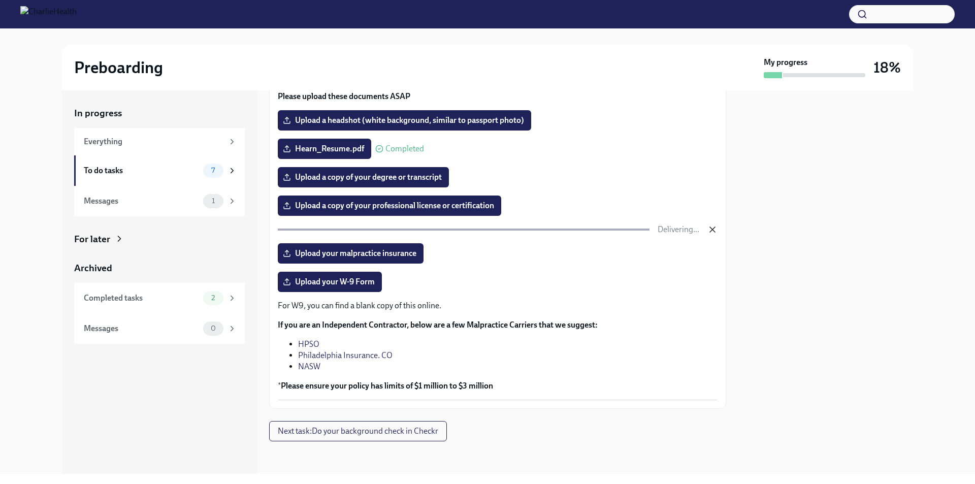
click at [707, 224] on icon "button" at bounding box center [712, 229] width 10 height 10
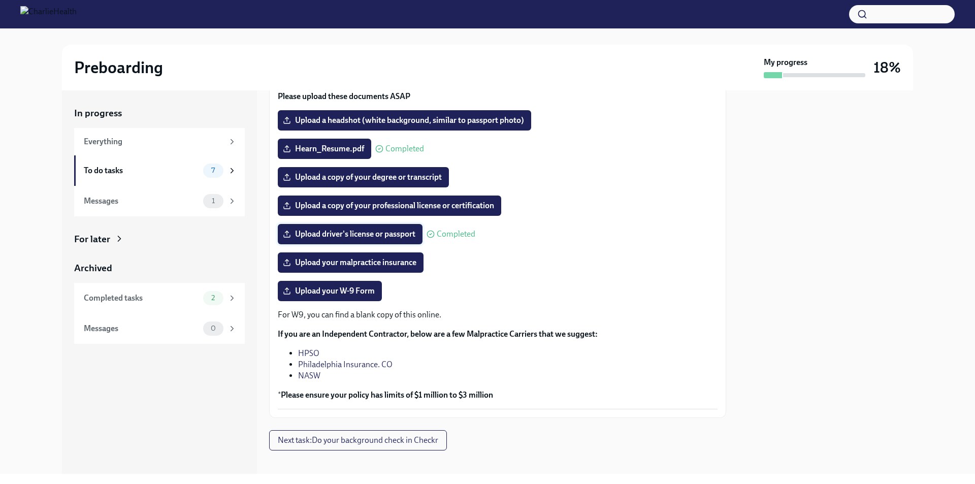
click at [414, 238] on span "Upload driver's license or passport" at bounding box center [350, 234] width 130 height 10
click at [0, 0] on input "Upload driver's license or passport" at bounding box center [0, 0] width 0 height 0
drag, startPoint x: 408, startPoint y: 229, endPoint x: 392, endPoint y: 232, distance: 16.4
click at [392, 232] on span "Upload driver's license or passport" at bounding box center [350, 234] width 130 height 10
click at [0, 0] on input "Upload driver's license or passport" at bounding box center [0, 0] width 0 height 0
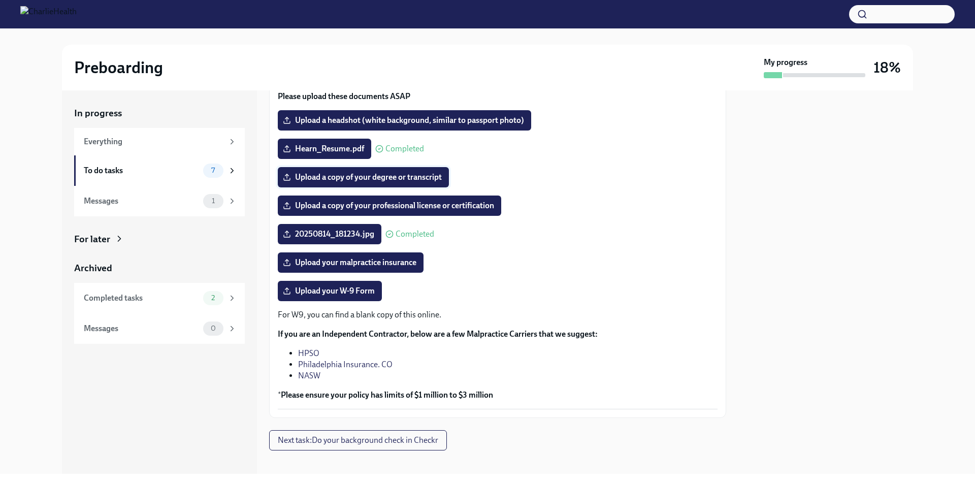
click at [406, 177] on span "Upload a copy of your degree or transcript" at bounding box center [363, 177] width 157 height 10
click at [0, 0] on input "Upload a copy of your degree or transcript" at bounding box center [0, 0] width 0 height 0
click at [361, 290] on span "Upload your W-9 Form" at bounding box center [330, 291] width 90 height 10
click at [0, 0] on input "Upload your W-9 Form" at bounding box center [0, 0] width 0 height 0
click at [311, 341] on div "For W9, you can find a blank copy of this online. If you are an Independent Con…" at bounding box center [498, 354] width 440 height 91
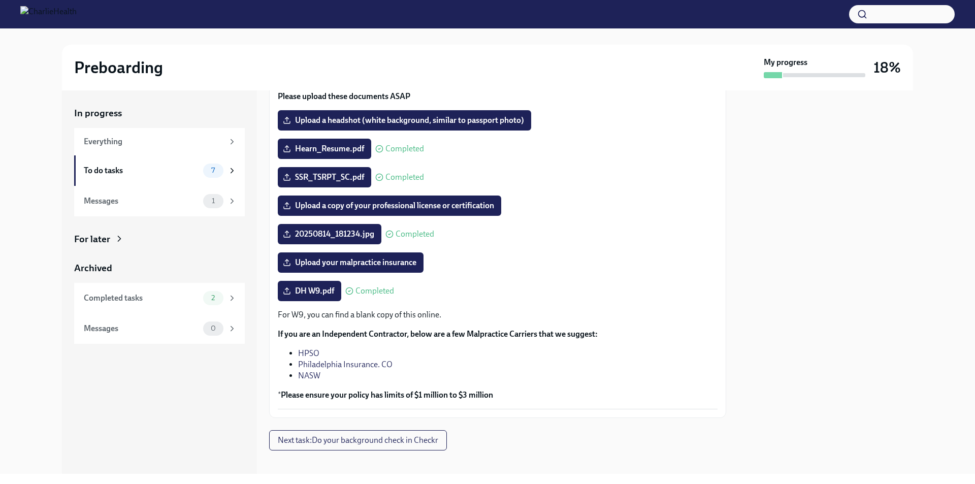
click at [314, 352] on link "HPSO" at bounding box center [308, 353] width 21 height 10
click at [327, 368] on link "Philadelphia Insurance. CO" at bounding box center [345, 364] width 94 height 10
click at [314, 374] on link "NASW" at bounding box center [309, 376] width 22 height 10
drag, startPoint x: 332, startPoint y: 372, endPoint x: 300, endPoint y: 351, distance: 38.9
click at [300, 351] on ul "HPSO Philadelphia Insurance. CO NASW" at bounding box center [498, 365] width 440 height 34
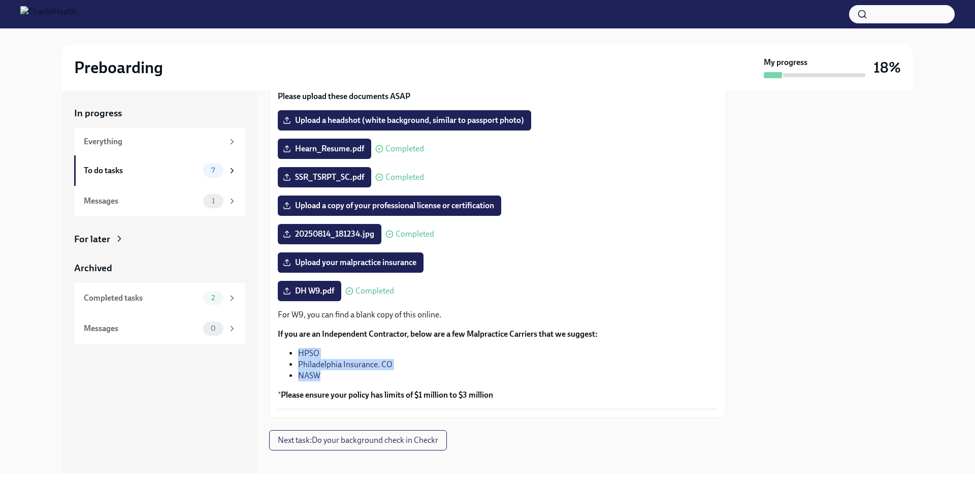
copy ul "HPSO Philadelphia Insurance. CO NASW"
click at [469, 366] on li "Philadelphia Insurance. CO" at bounding box center [507, 364] width 419 height 11
click at [414, 427] on div "Provide essential professional documentation To Do Due in 4 days The following …" at bounding box center [497, 229] width 457 height 442
click at [417, 439] on span "Next task : Do your background check in Checkr" at bounding box center [358, 440] width 160 height 10
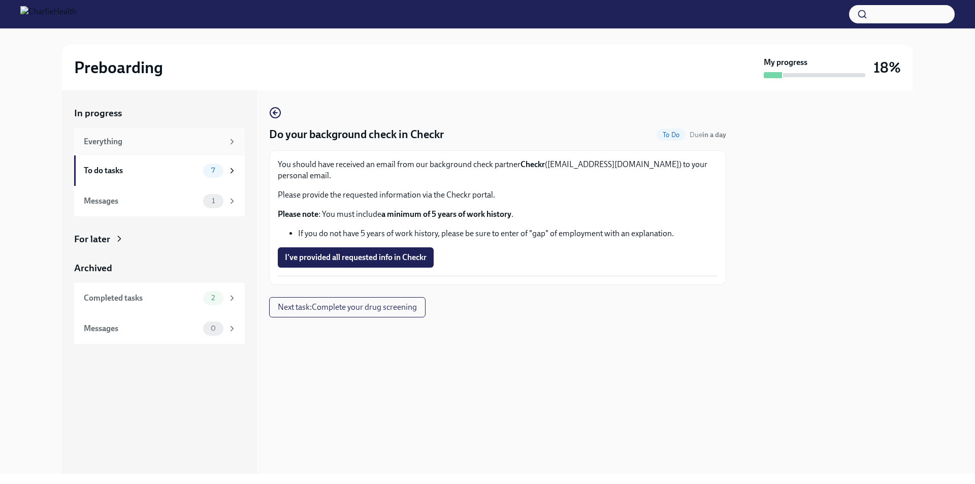
click at [121, 144] on div "Everything" at bounding box center [154, 141] width 140 height 11
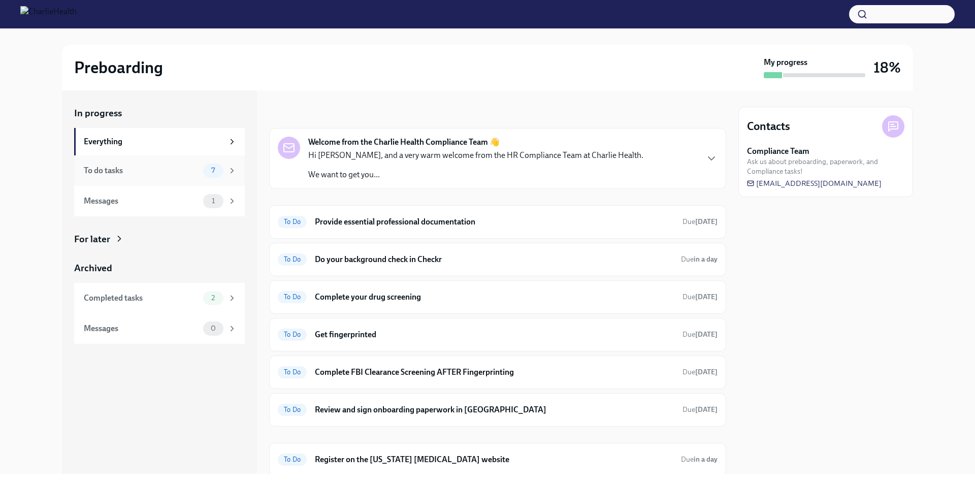
click at [135, 175] on div "To do tasks" at bounding box center [141, 170] width 115 height 11
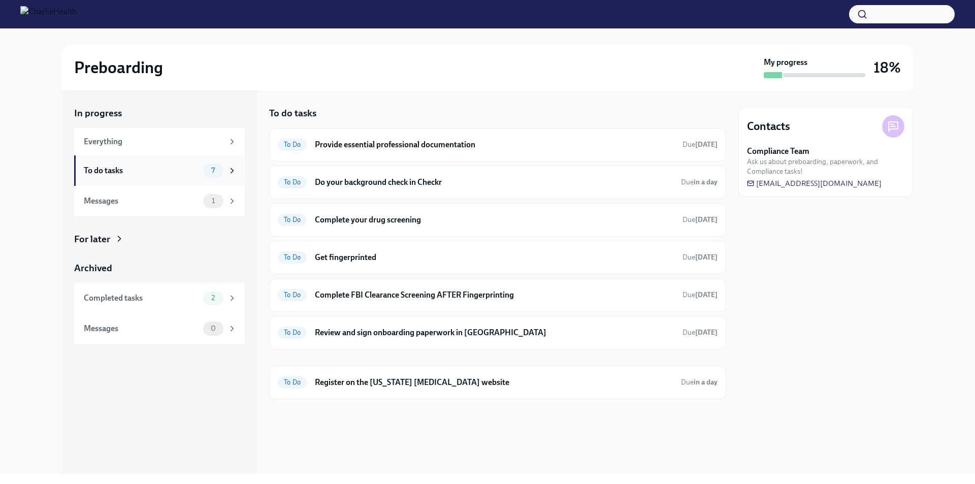
click at [141, 168] on div "To do tasks" at bounding box center [141, 170] width 115 height 11
click at [151, 170] on div "To do tasks" at bounding box center [141, 170] width 115 height 11
click at [180, 299] on div "Completed tasks" at bounding box center [141, 297] width 115 height 11
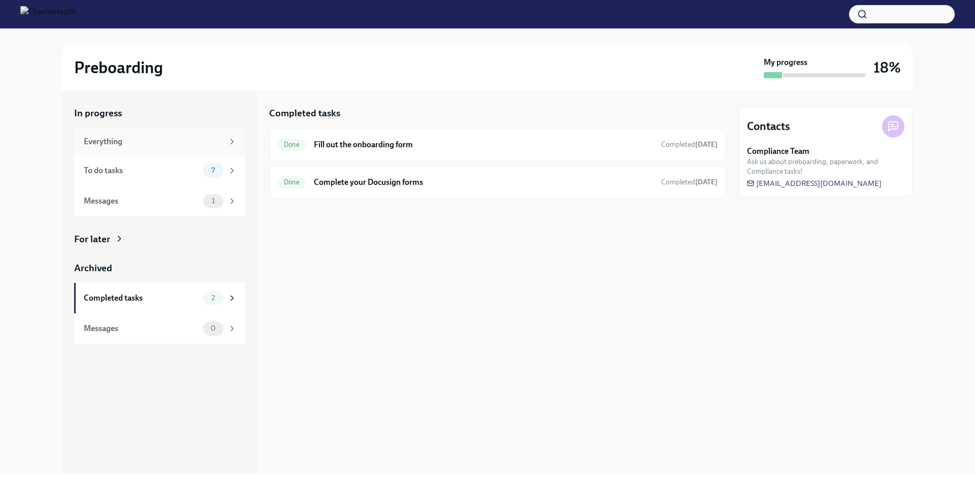
click at [120, 143] on div "Everything" at bounding box center [154, 141] width 140 height 11
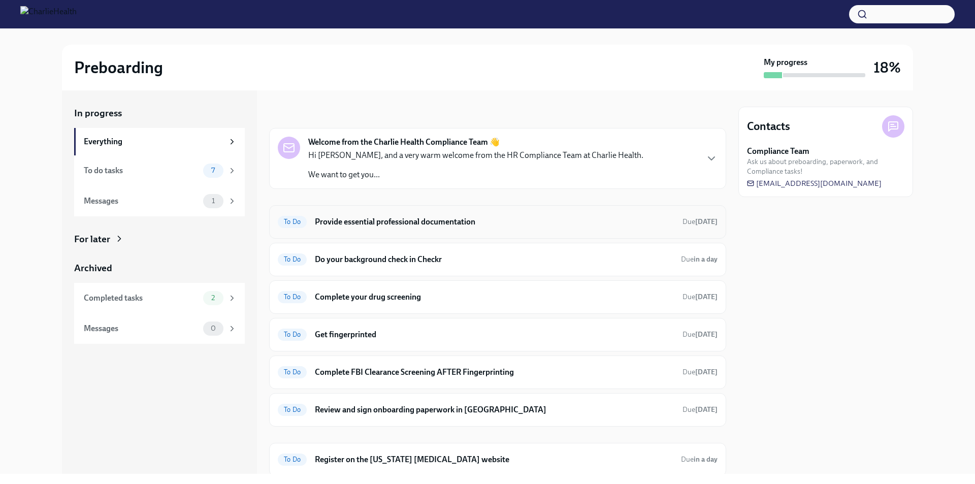
click at [495, 227] on div "To Do Provide essential professional documentation Due [DATE]" at bounding box center [498, 222] width 440 height 16
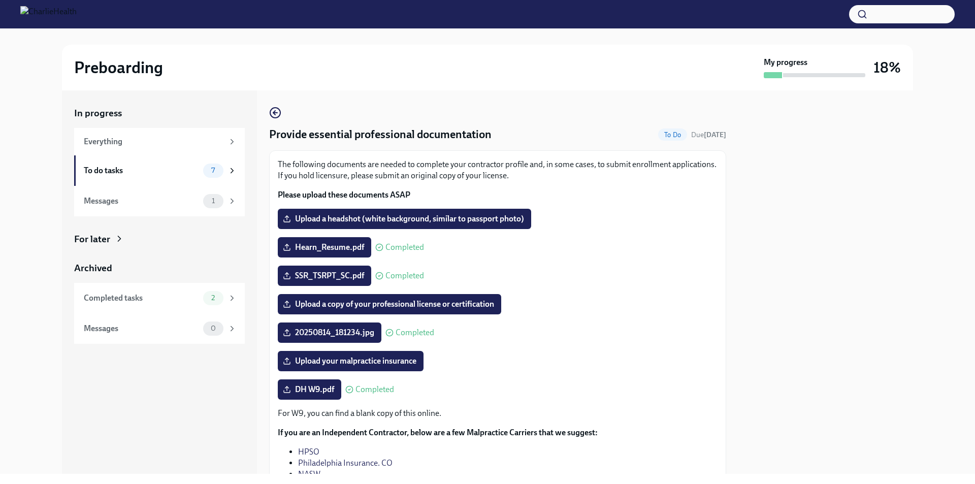
scroll to position [51, 0]
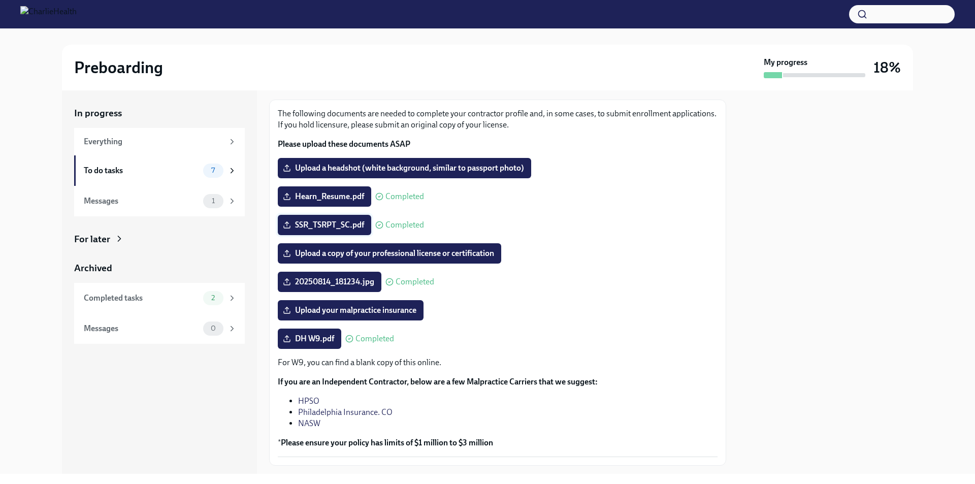
click at [351, 225] on span "SSR_TSRPT_SC.pdf" at bounding box center [324, 225] width 79 height 10
click at [0, 0] on input "SSR_TSRPT_SC.pdf" at bounding box center [0, 0] width 0 height 0
click at [324, 227] on span "SSR_TSRPT_SC.pdf" at bounding box center [324, 225] width 79 height 10
click at [0, 0] on input "SSR_TSRPT_SC.pdf" at bounding box center [0, 0] width 0 height 0
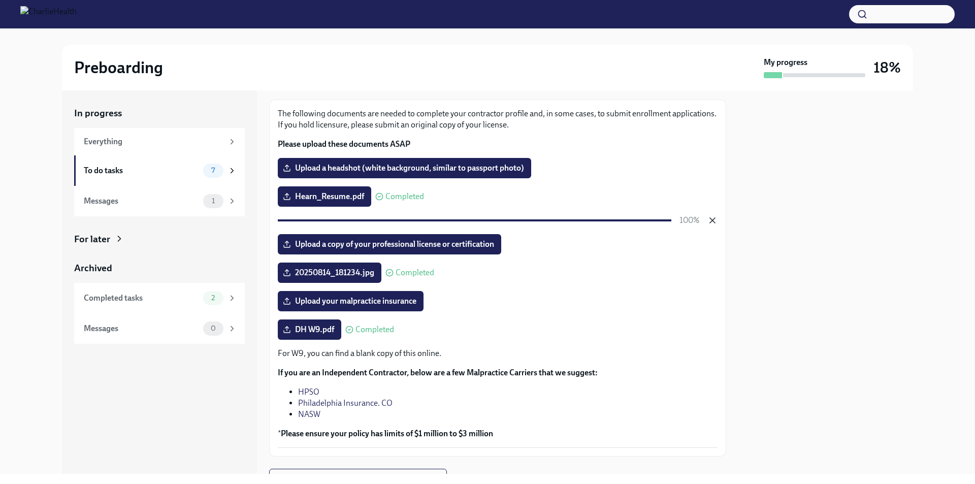
click at [707, 224] on icon "button" at bounding box center [712, 220] width 10 height 10
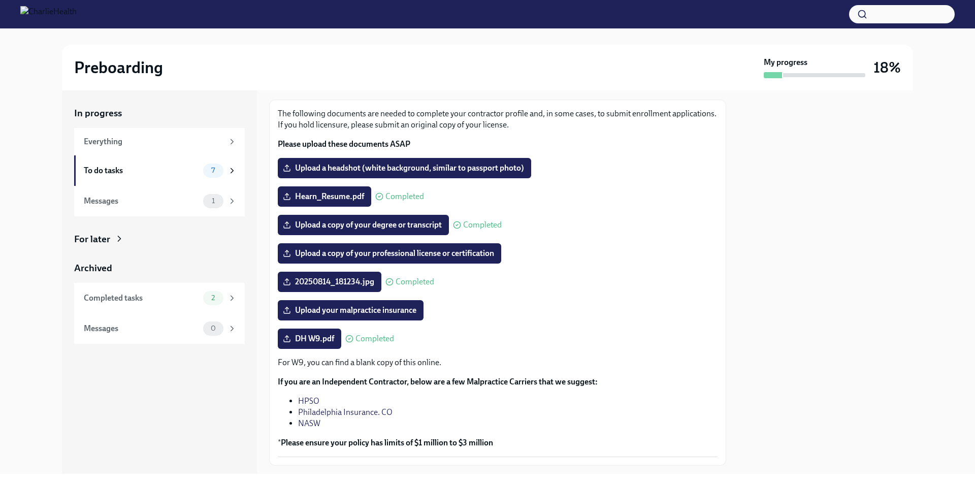
click at [476, 221] on span "Completed" at bounding box center [482, 225] width 39 height 8
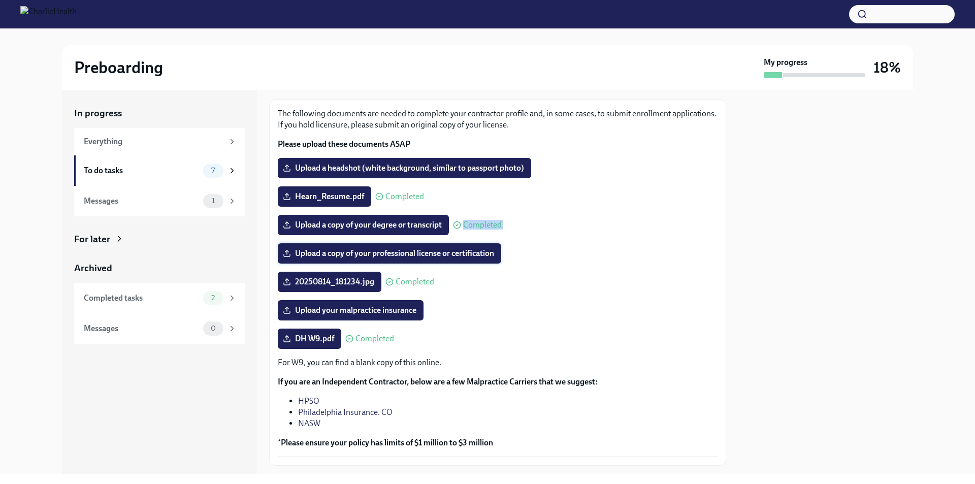
click at [478, 260] on label "Upload a copy of your professional license or certification" at bounding box center [389, 253] width 223 height 20
click at [0, 0] on input "Upload a copy of your professional license or certification" at bounding box center [0, 0] width 0 height 0
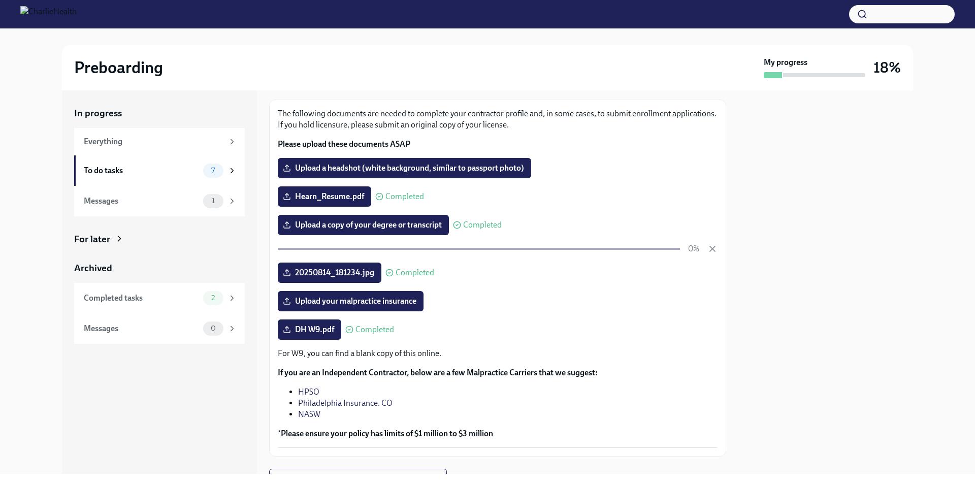
click at [638, 191] on div "Hearn_Resume.pdf Completed" at bounding box center [498, 196] width 440 height 20
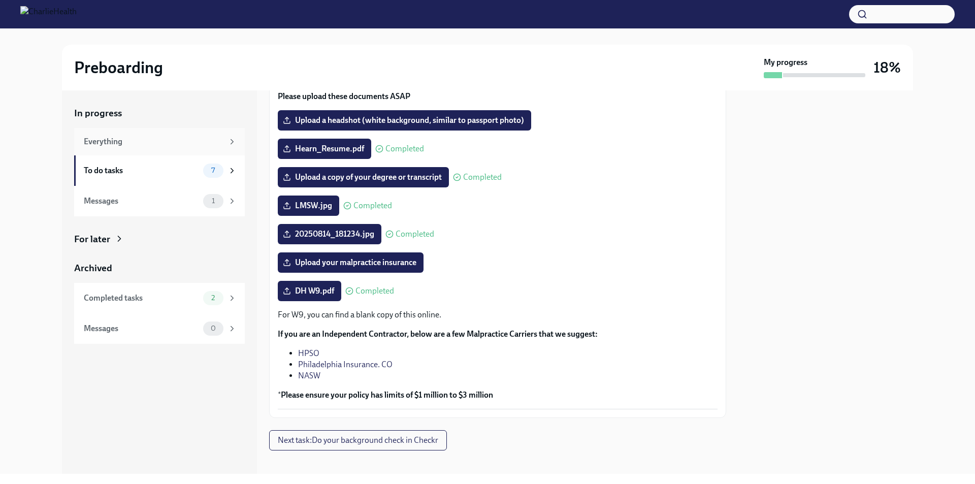
click at [100, 143] on div "Everything" at bounding box center [154, 141] width 140 height 11
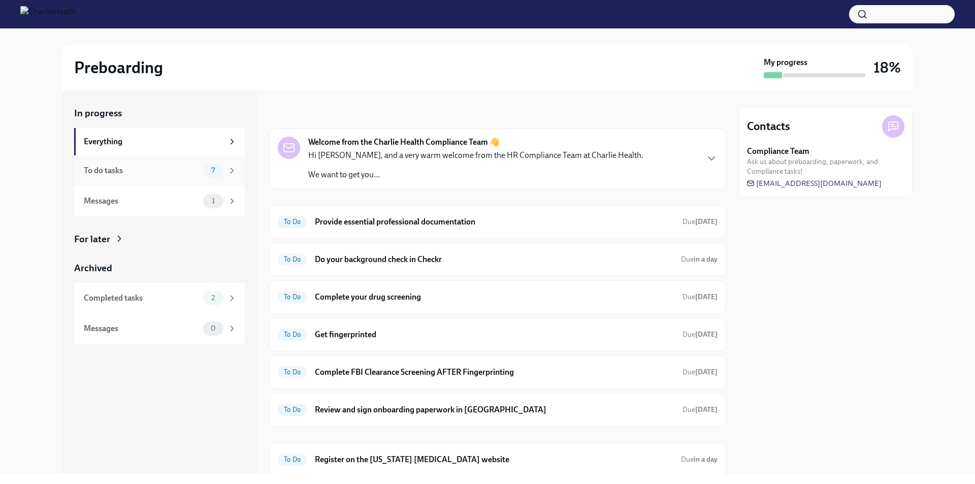
click at [149, 174] on div "To do tasks" at bounding box center [141, 170] width 115 height 11
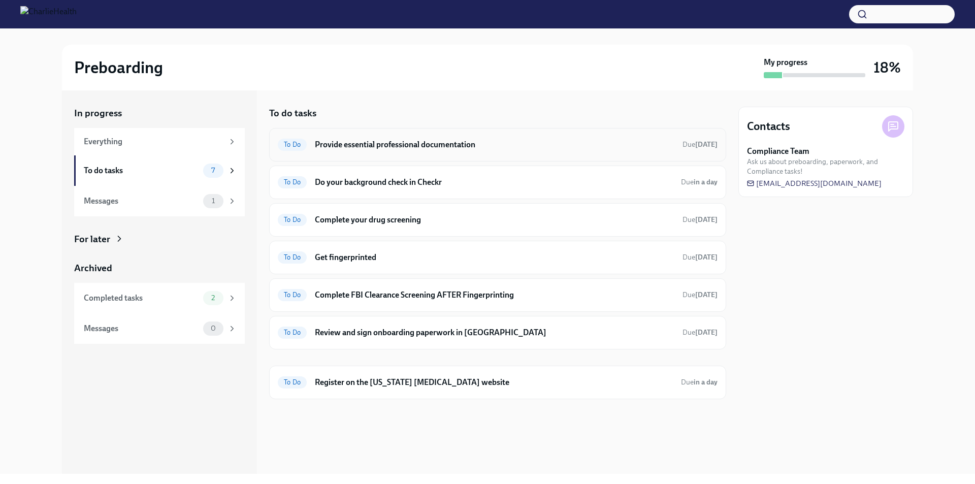
click at [330, 139] on h6 "Provide essential professional documentation" at bounding box center [494, 144] width 359 height 11
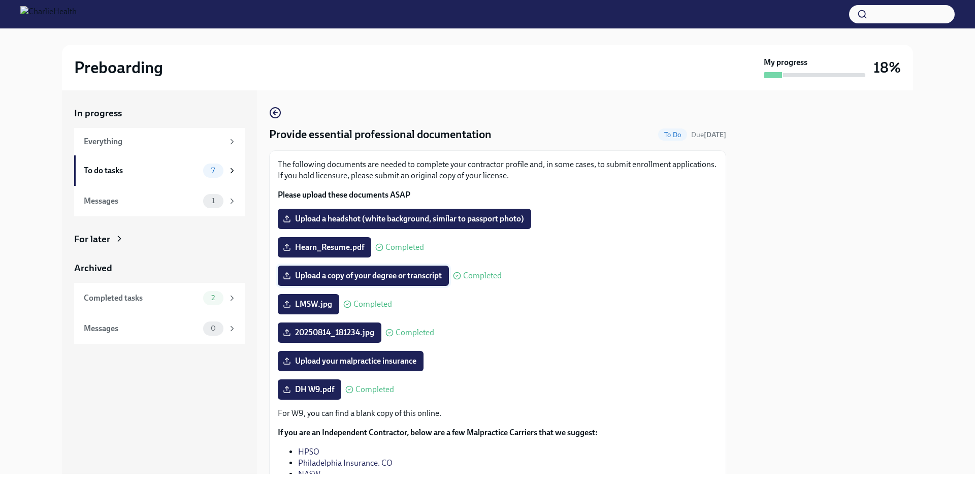
click at [417, 278] on span "Upload a copy of your degree or transcript" at bounding box center [363, 276] width 157 height 10
click at [0, 0] on input "Upload a copy of your degree or transcript" at bounding box center [0, 0] width 0 height 0
click at [463, 276] on div "Completed" at bounding box center [477, 276] width 49 height 8
click at [384, 277] on span "Upload a copy of your degree or transcript" at bounding box center [363, 276] width 157 height 10
click at [0, 0] on input "Upload a copy of your degree or transcript" at bounding box center [0, 0] width 0 height 0
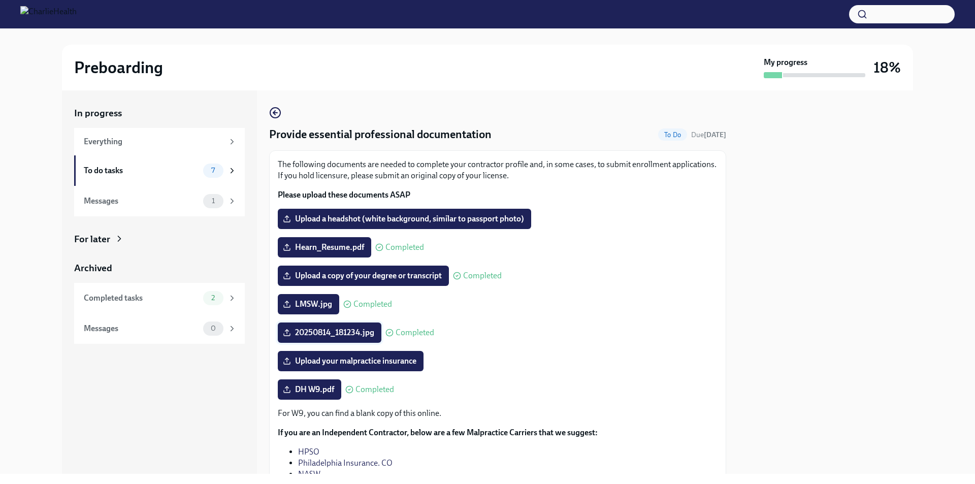
click at [355, 331] on span "20250814_181234.jpg" at bounding box center [329, 332] width 89 height 10
click at [0, 0] on input "20250814_181234.jpg" at bounding box center [0, 0] width 0 height 0
click at [517, 323] on div "20250814_181234.jpg Completed" at bounding box center [498, 332] width 440 height 20
click at [348, 273] on span "Upload a copy of your degree or transcript" at bounding box center [363, 276] width 157 height 10
click at [0, 0] on input "Upload a copy of your degree or transcript" at bounding box center [0, 0] width 0 height 0
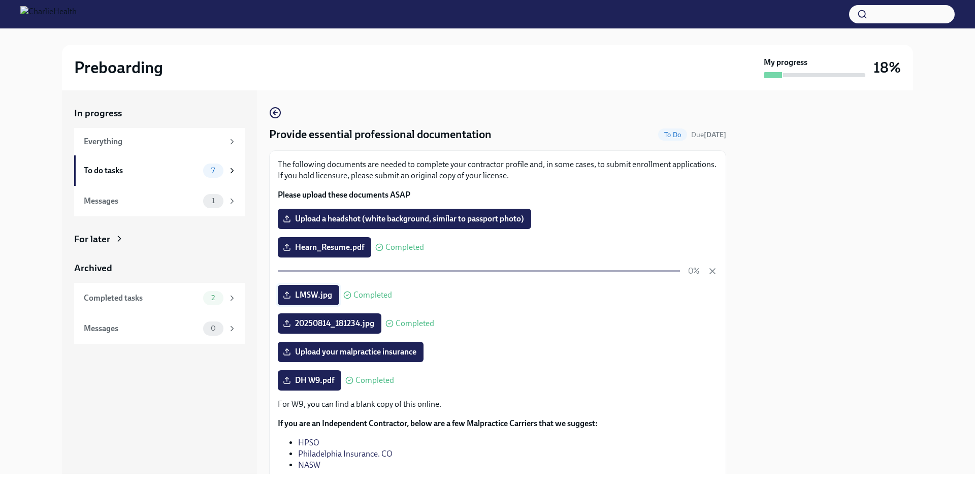
click at [325, 297] on span "LMSW.jpg" at bounding box center [308, 295] width 47 height 10
click at [0, 0] on input "LMSW.jpg" at bounding box center [0, 0] width 0 height 0
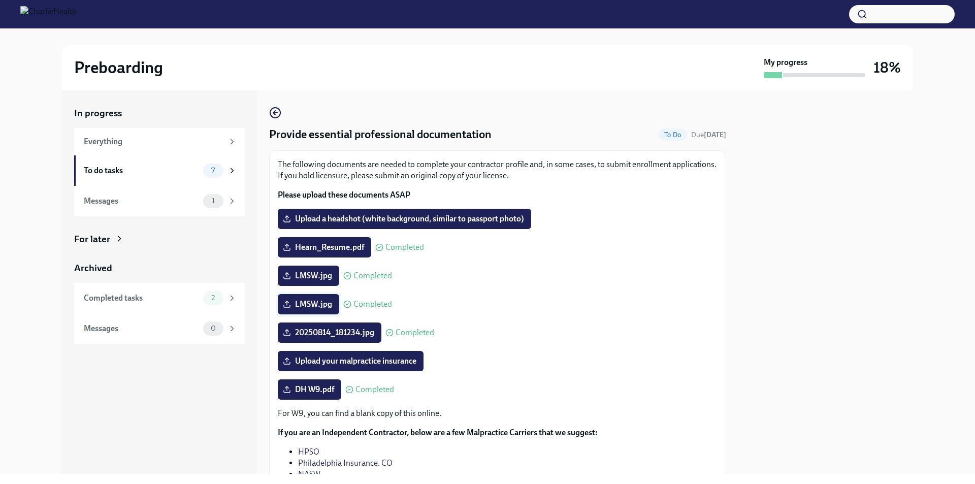
click at [333, 301] on label "LMSW.jpg" at bounding box center [308, 304] width 61 height 20
click at [0, 0] on input "LMSW.jpg" at bounding box center [0, 0] width 0 height 0
click at [312, 304] on span "LMSW.jpg" at bounding box center [308, 304] width 47 height 10
click at [0, 0] on input "LMSW.jpg" at bounding box center [0, 0] width 0 height 0
click at [118, 143] on div "Everything" at bounding box center [154, 141] width 140 height 11
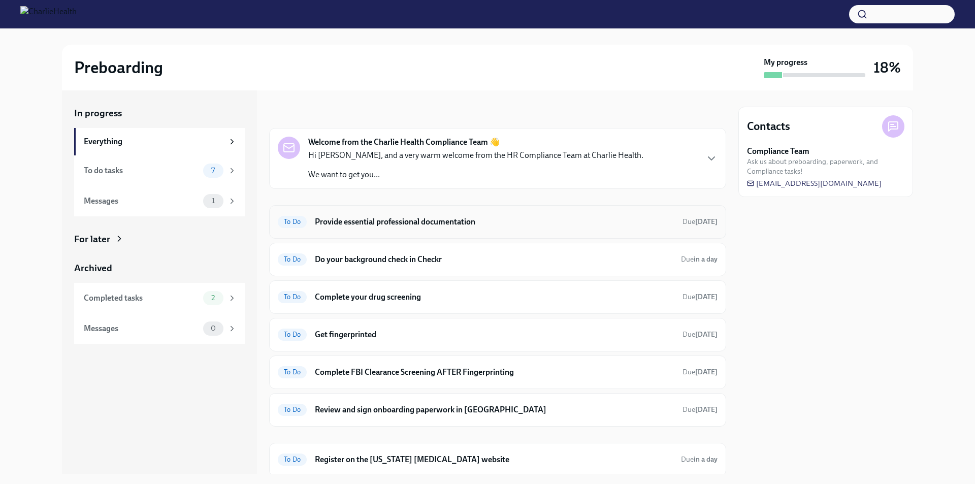
click at [368, 219] on h6 "Provide essential professional documentation" at bounding box center [494, 221] width 359 height 11
